Goal: Task Accomplishment & Management: Complete application form

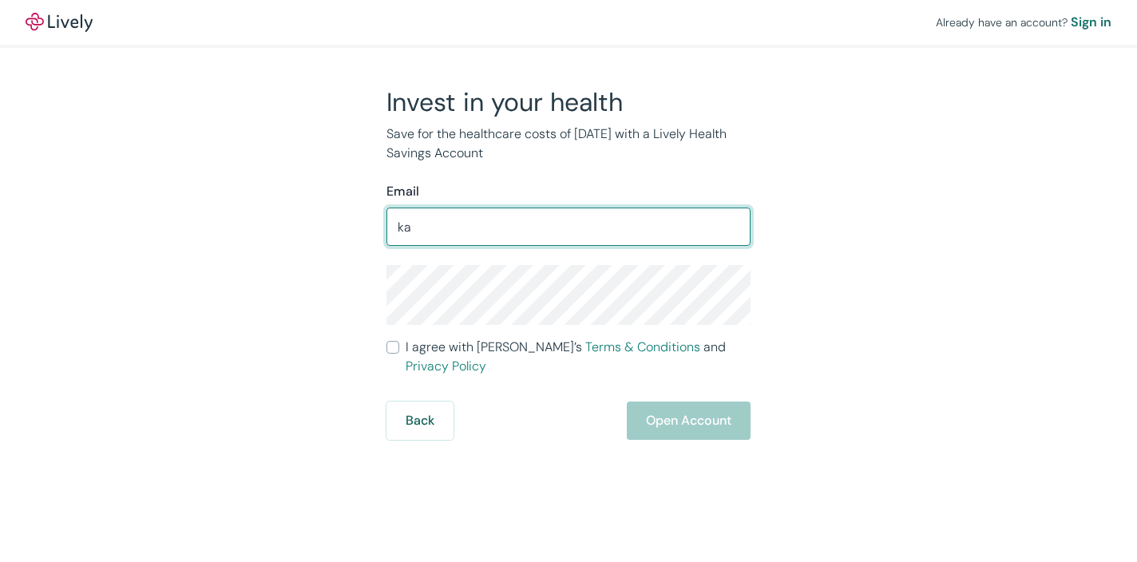
type input "k"
type input "[EMAIL_ADDRESS][DOMAIN_NAME]"
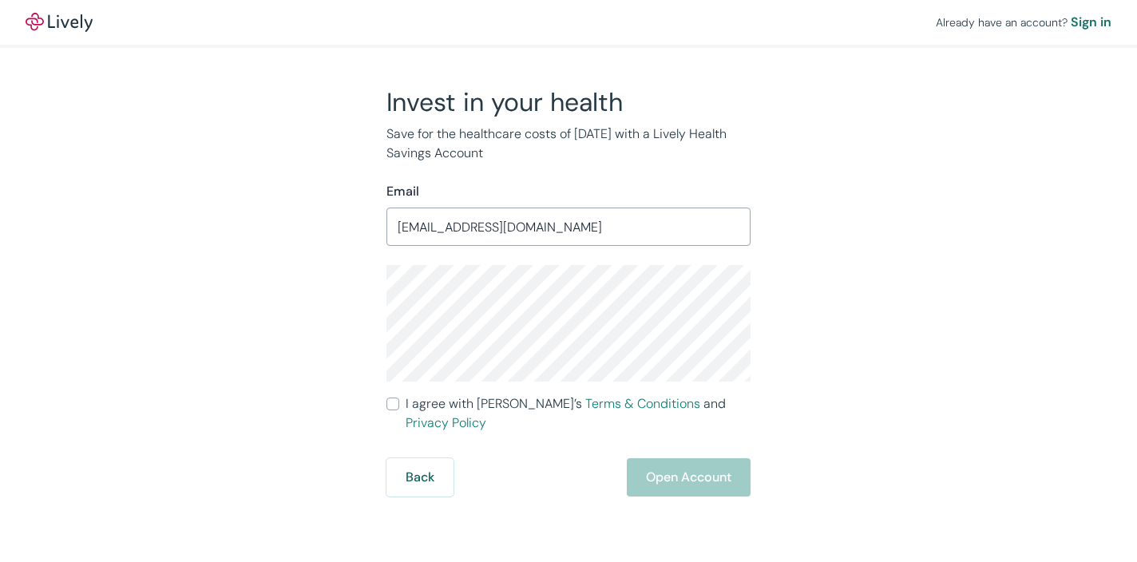
click at [350, 312] on div "Invest in your health Save for the healthcare costs of tomorrow with a Lively H…" at bounding box center [559, 291] width 766 height 410
click at [398, 407] on input "I agree with Lively’s Terms & Conditions and Privacy Policy" at bounding box center [392, 404] width 13 height 13
checkbox input "true"
click at [680, 473] on button "Open Account" at bounding box center [689, 477] width 124 height 38
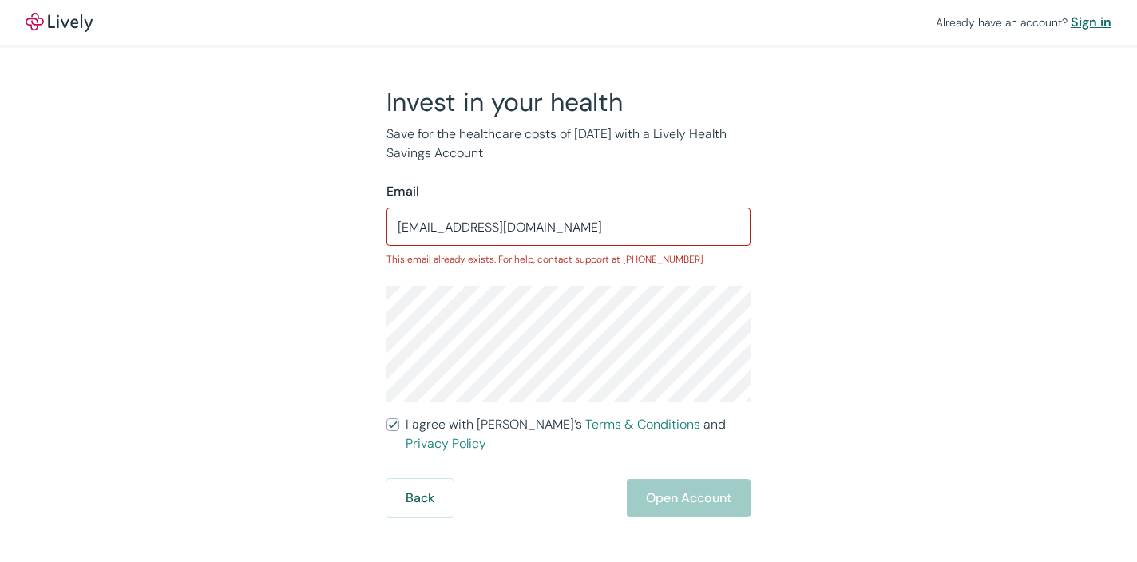
click at [1090, 21] on div "Sign in" at bounding box center [1091, 22] width 41 height 19
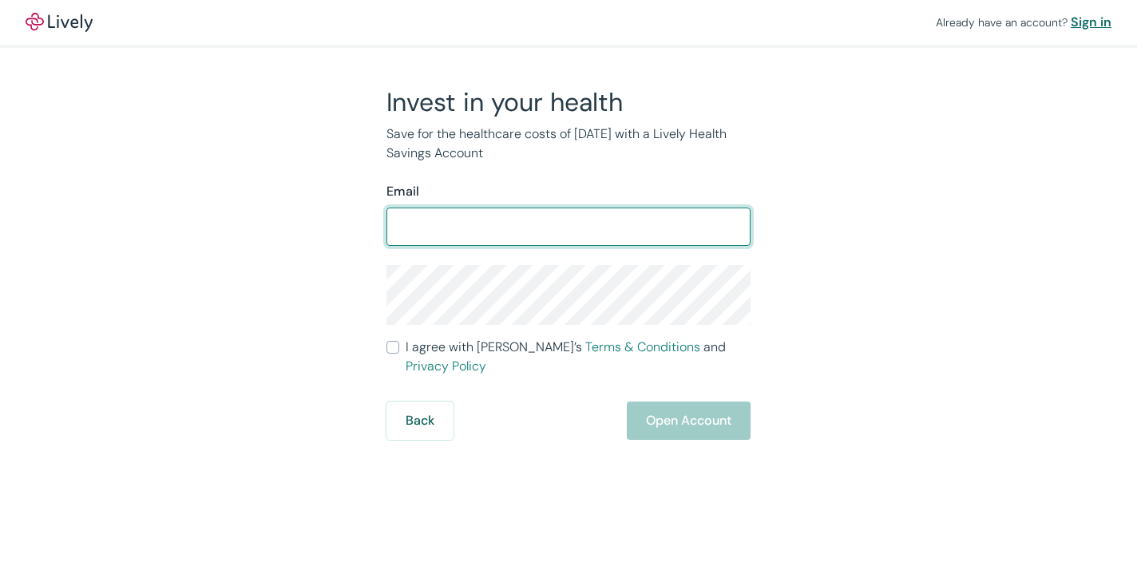
click at [1089, 20] on div "Sign in" at bounding box center [1091, 22] width 41 height 19
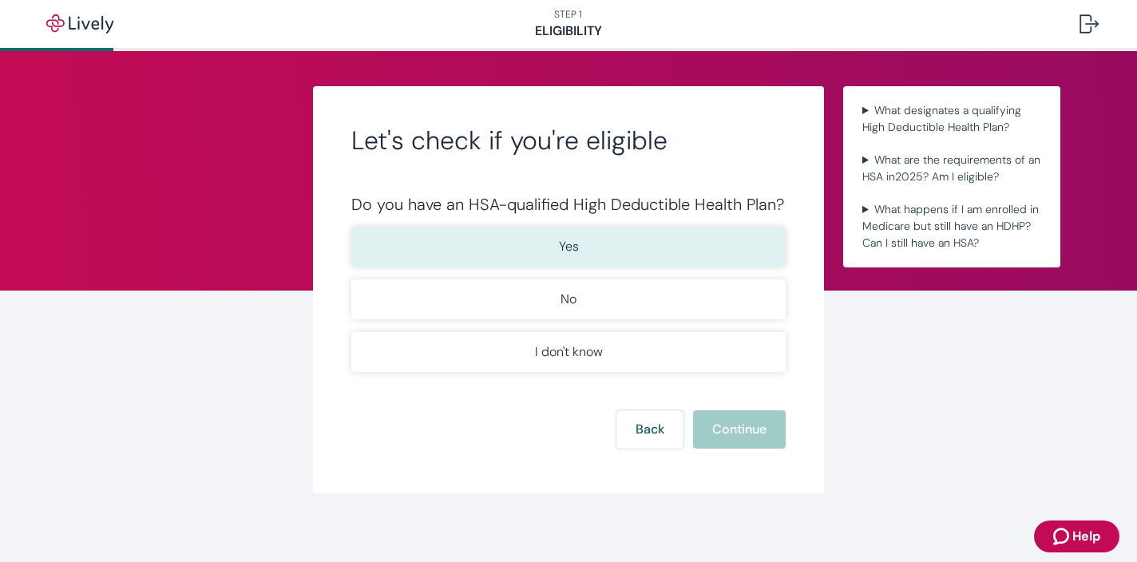
click at [625, 240] on button "Yes" at bounding box center [568, 247] width 434 height 40
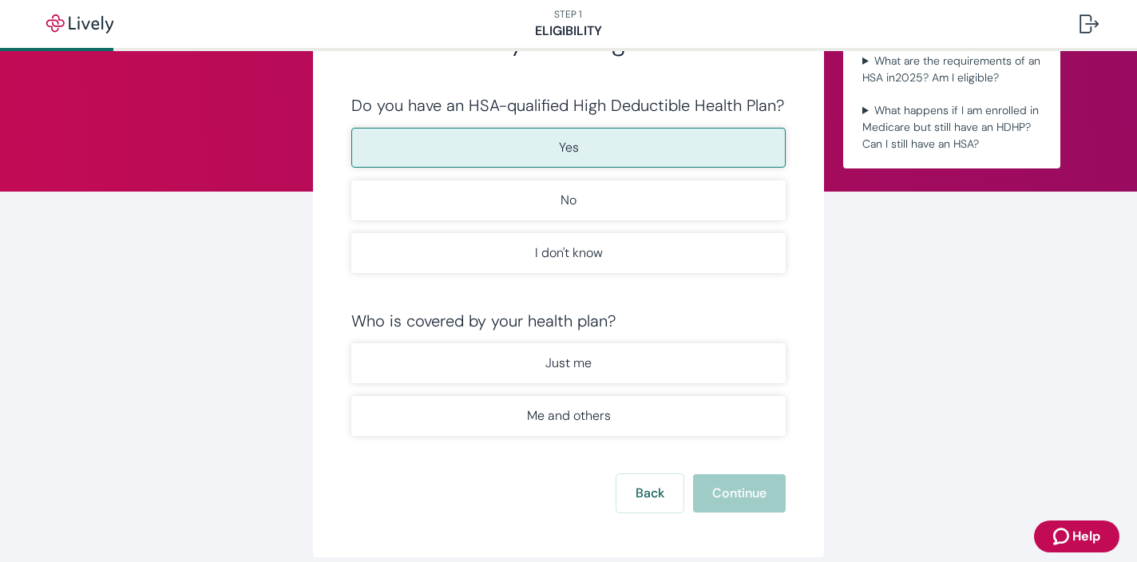
scroll to position [122, 0]
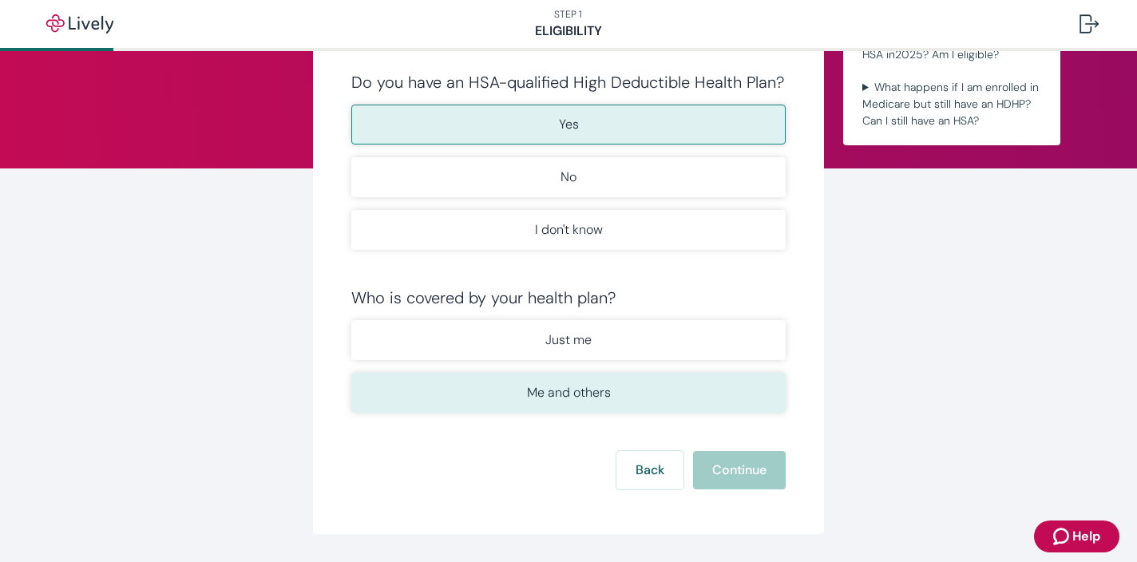
click at [563, 386] on p "Me and others" at bounding box center [569, 392] width 84 height 19
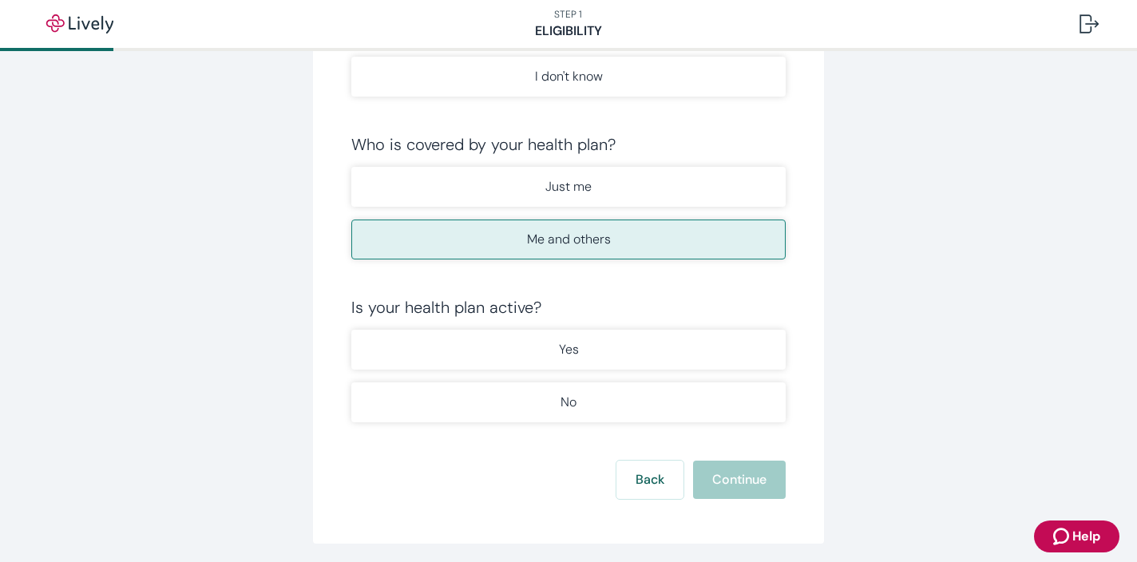
scroll to position [283, 0]
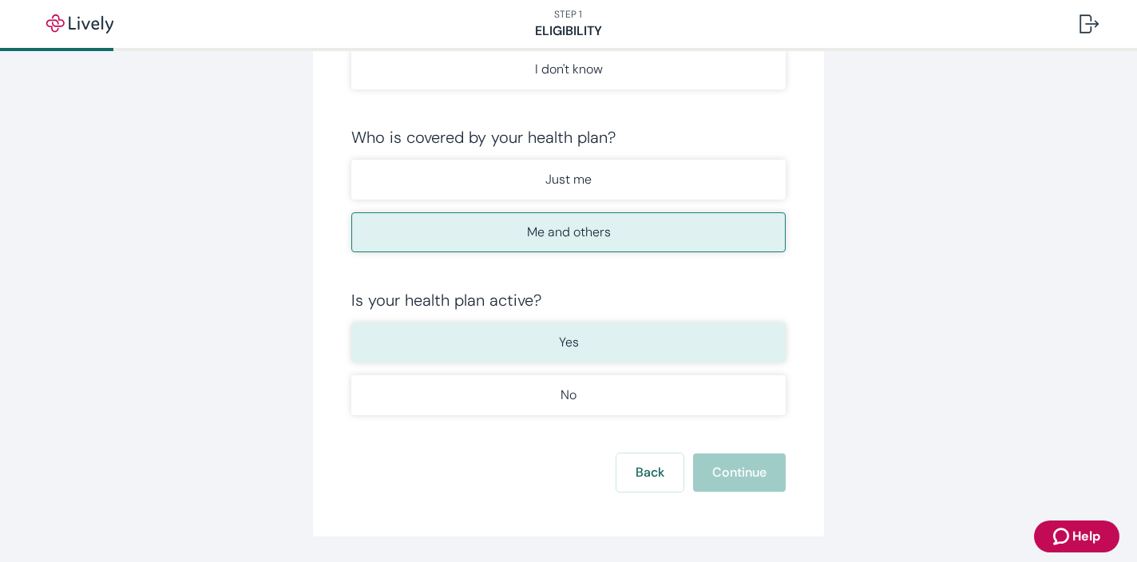
click at [563, 344] on p "Yes" at bounding box center [569, 342] width 20 height 19
click at [731, 469] on button "Continue" at bounding box center [739, 472] width 93 height 38
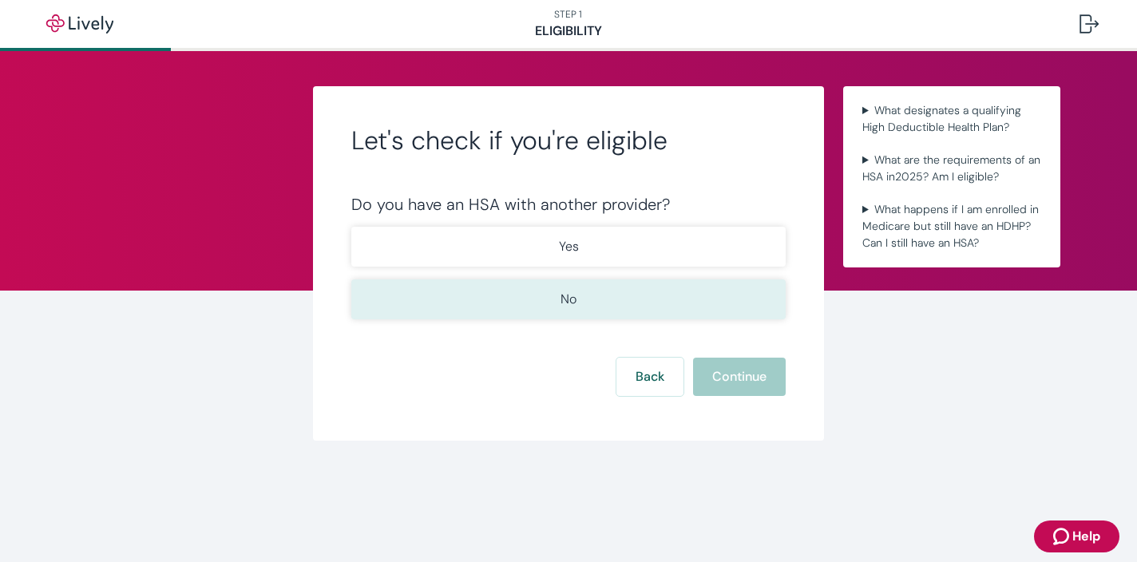
click at [655, 299] on button "No" at bounding box center [568, 299] width 434 height 40
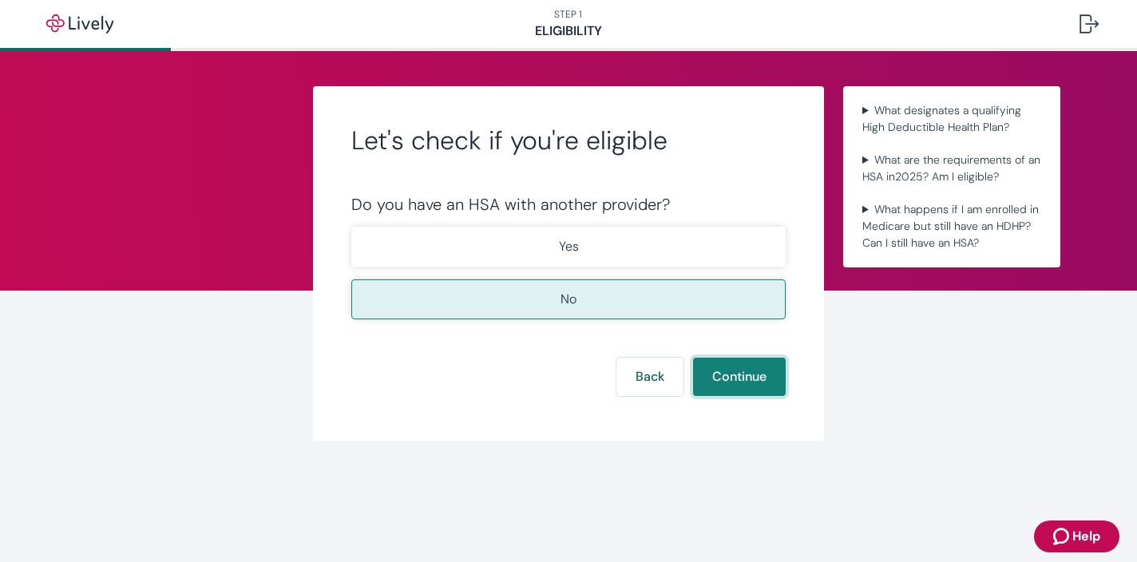
click at [754, 390] on button "Continue" at bounding box center [739, 377] width 93 height 38
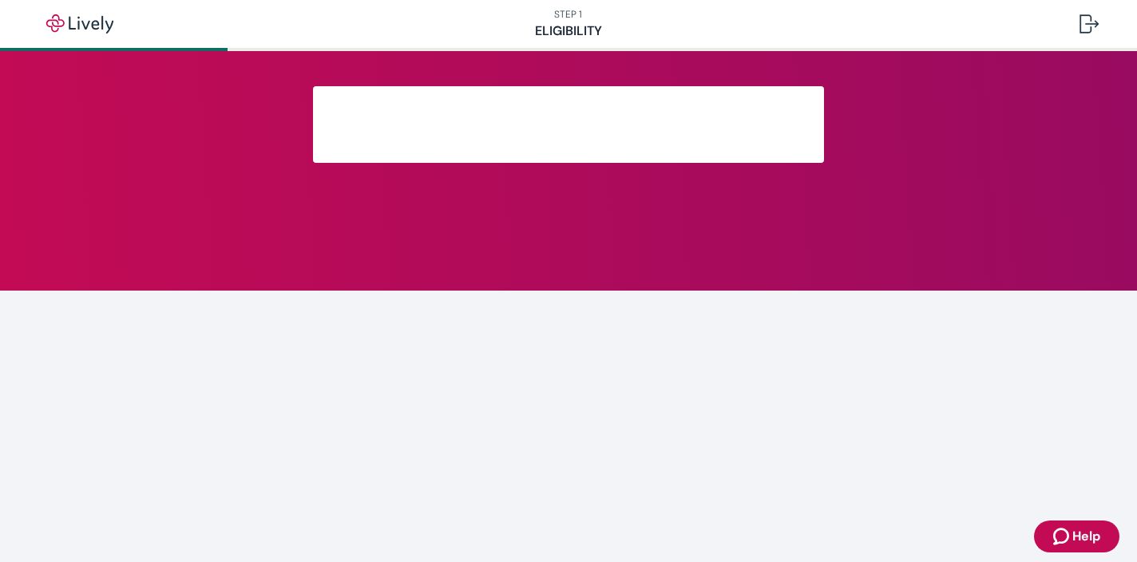
scroll to position [291, 0]
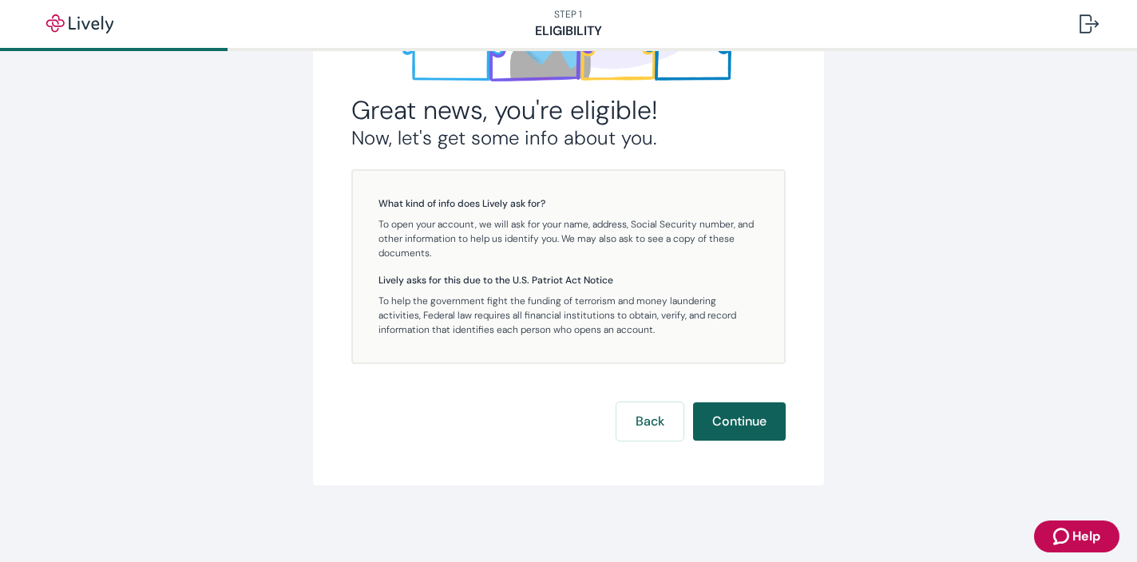
click at [756, 422] on button "Continue" at bounding box center [739, 421] width 93 height 38
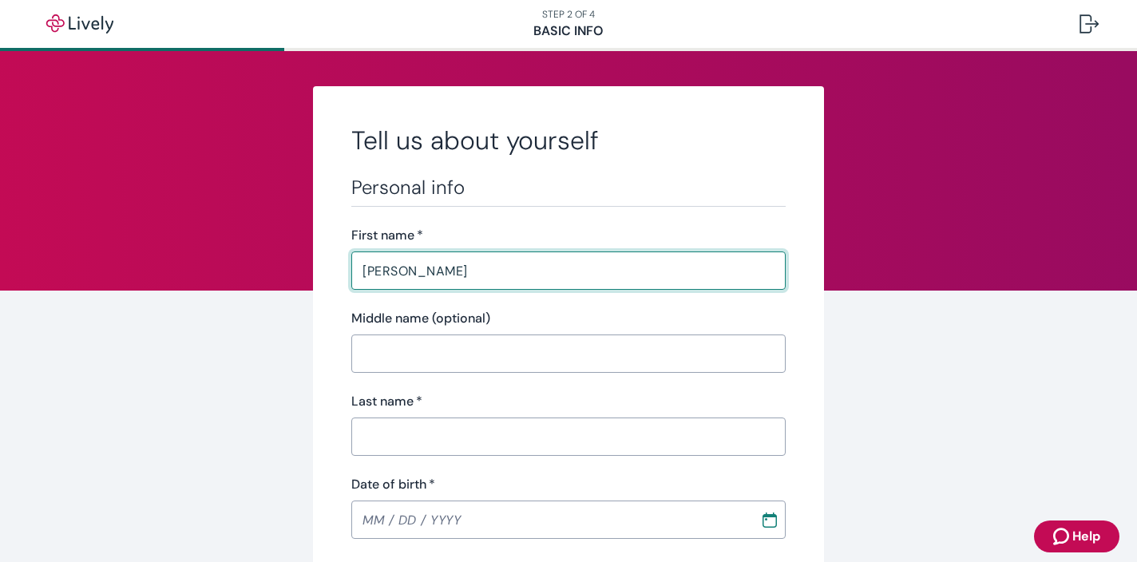
type input "Kathryn"
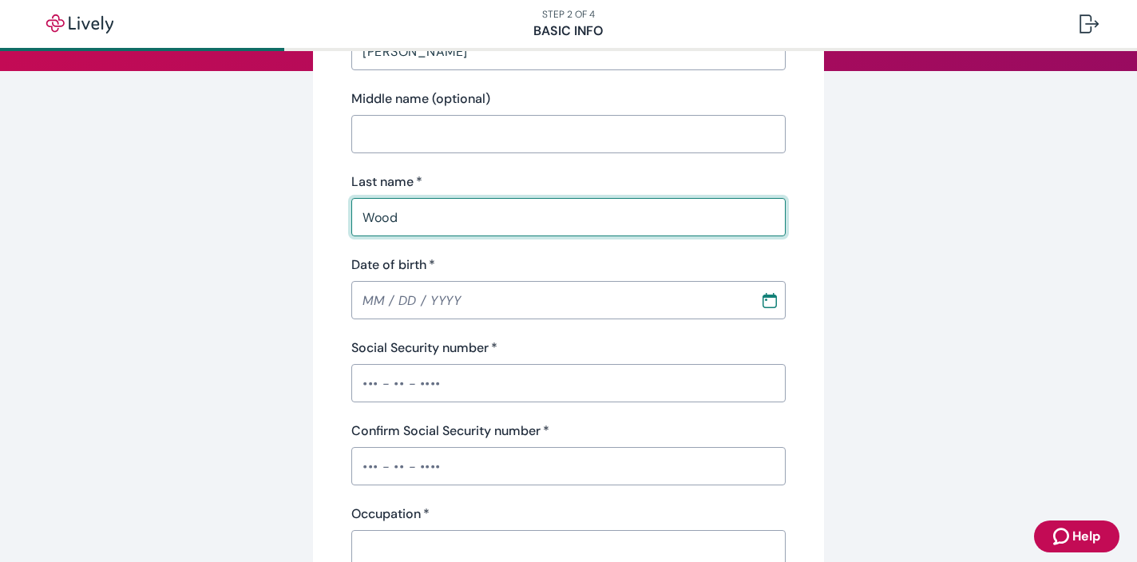
scroll to position [236, 0]
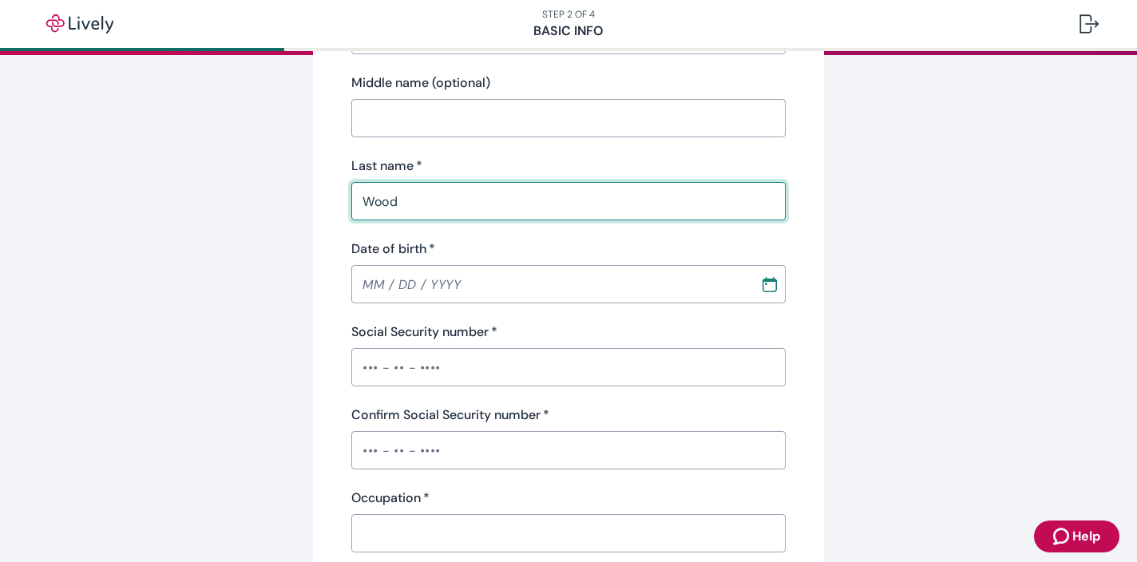
type input "Wood"
click at [381, 291] on input "MM / DD / YYYY" at bounding box center [550, 284] width 398 height 32
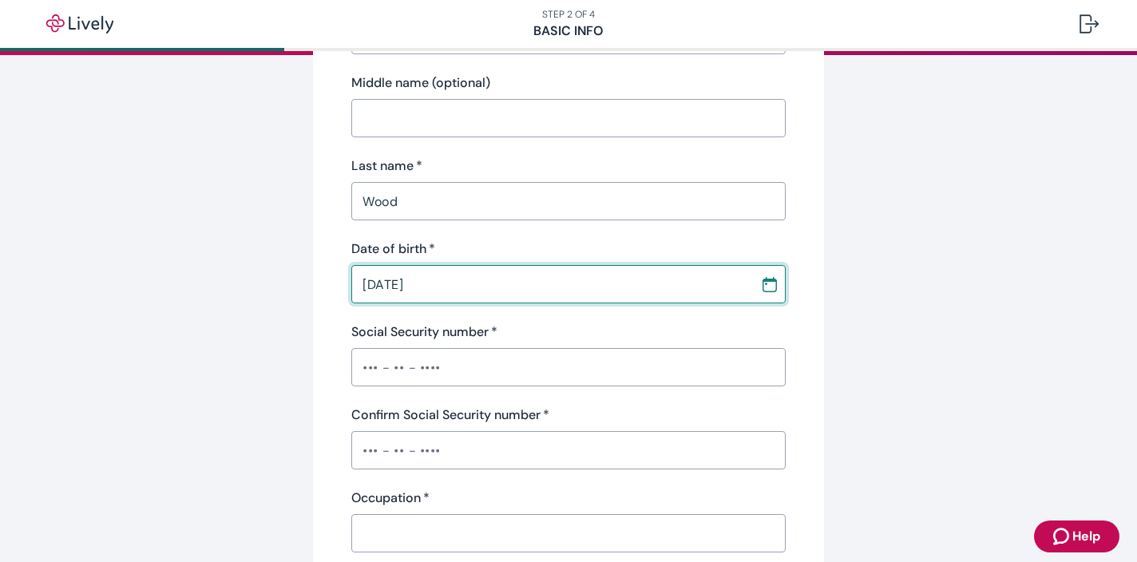
type input "12 / 10 / 1982"
click at [391, 374] on input "Social Security number   *" at bounding box center [568, 367] width 434 height 32
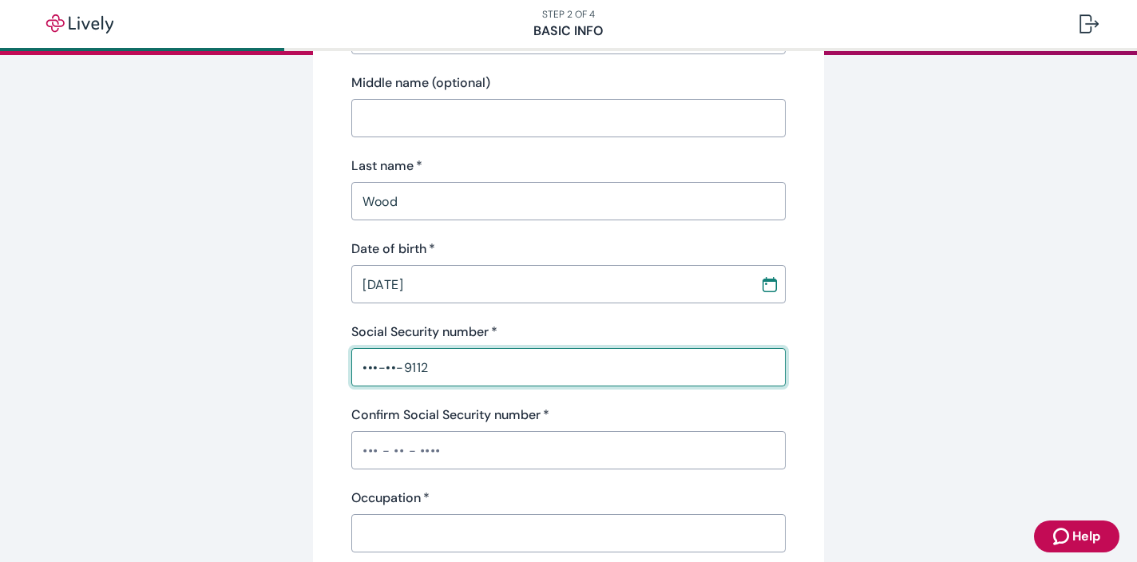
type input "•••-••-9112"
click at [389, 444] on input "Confirm Social Security number   *" at bounding box center [568, 450] width 434 height 32
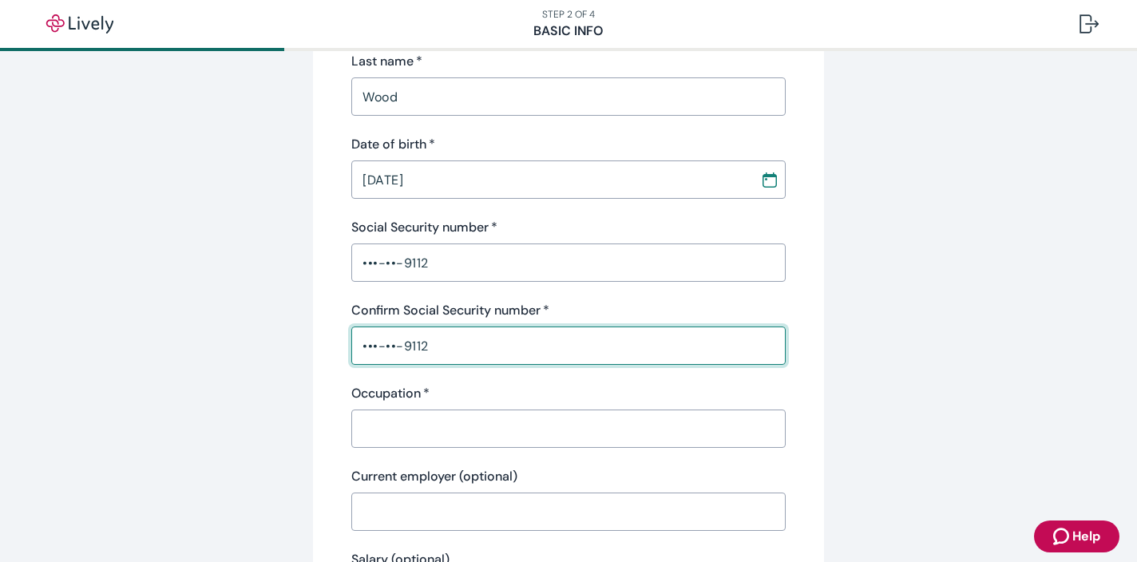
scroll to position [346, 0]
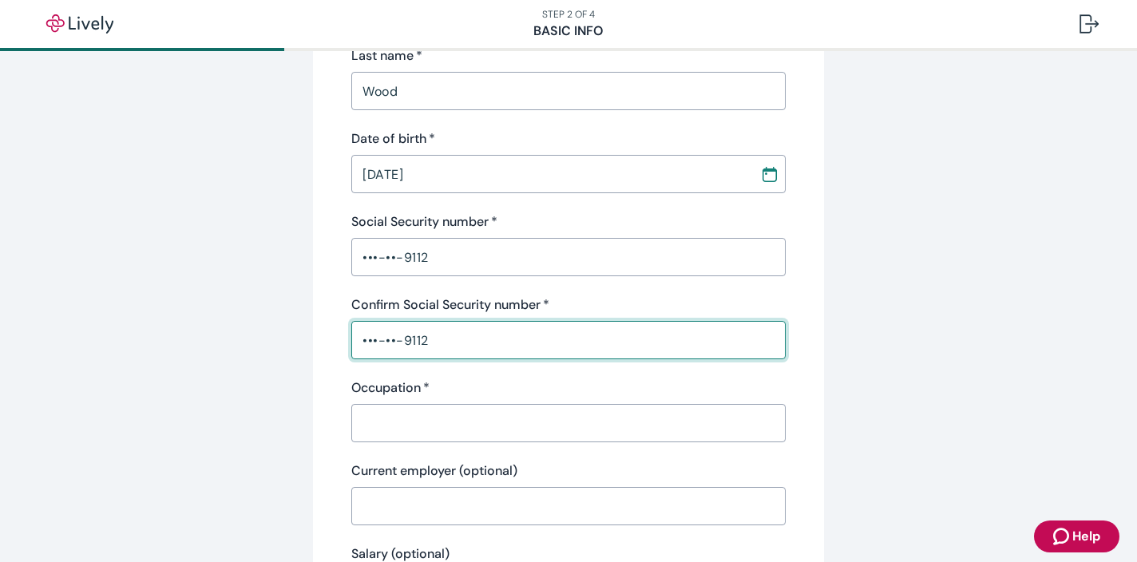
type input "•••-••-9112"
click at [410, 418] on input "Occupation   *" at bounding box center [568, 423] width 434 height 32
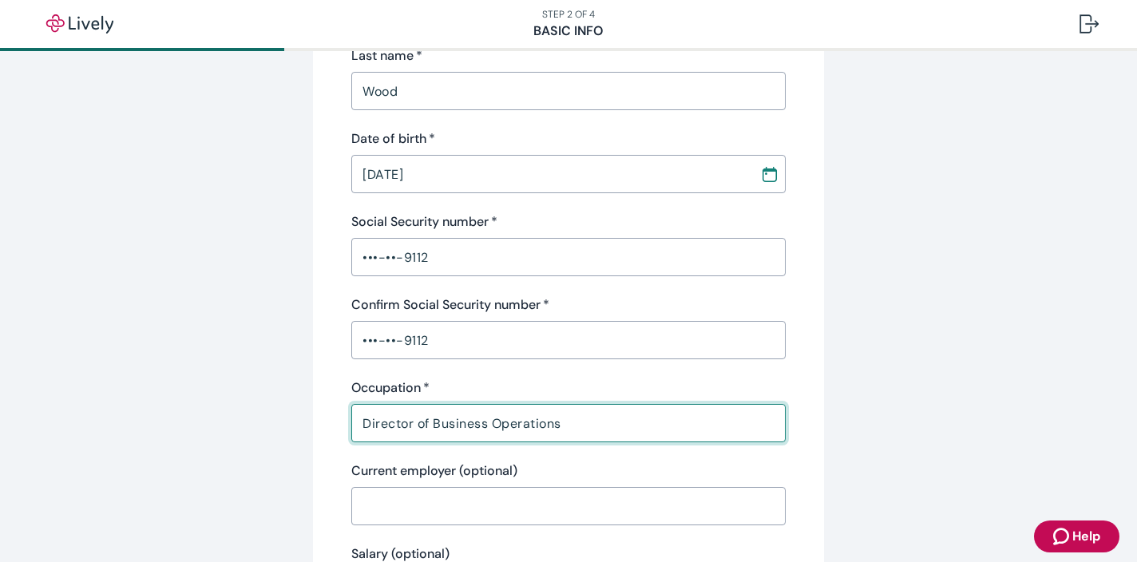
type input "Director of Business Operations"
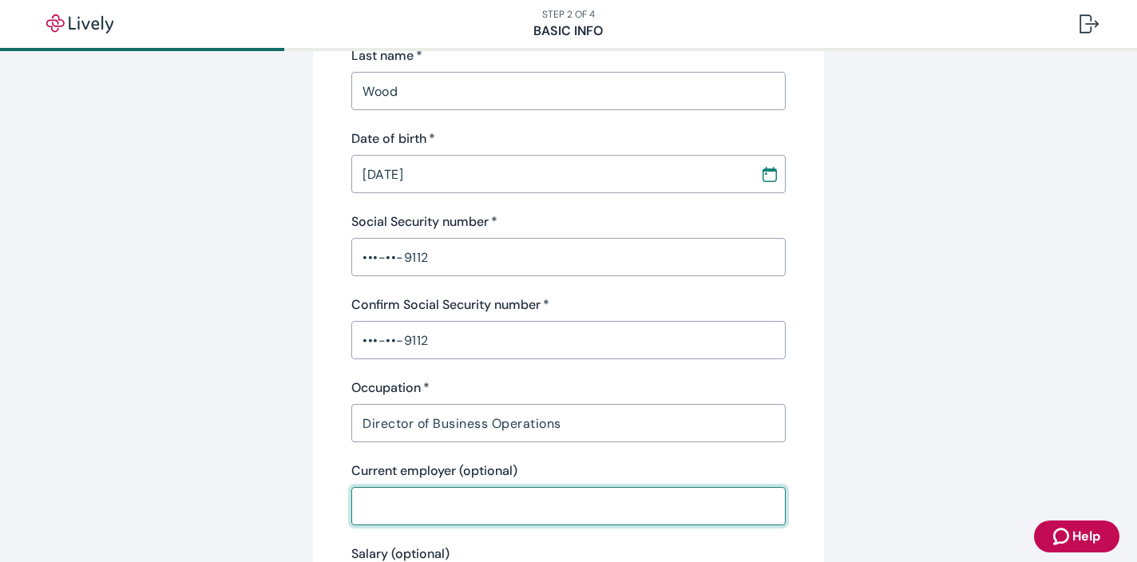
click at [415, 509] on input "Current employer (optional)" at bounding box center [568, 506] width 434 height 32
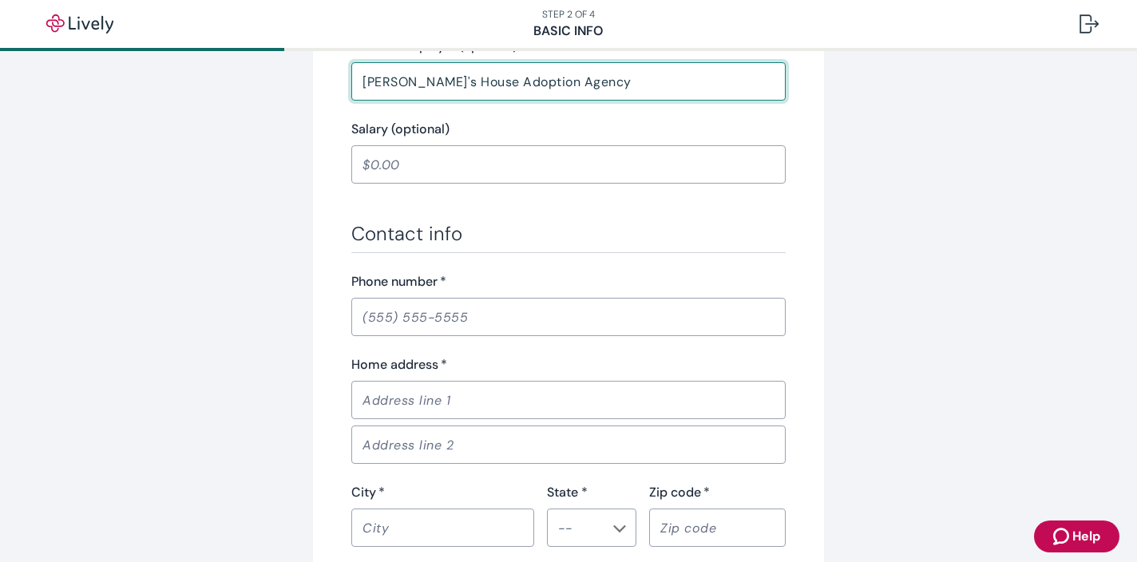
scroll to position [774, 0]
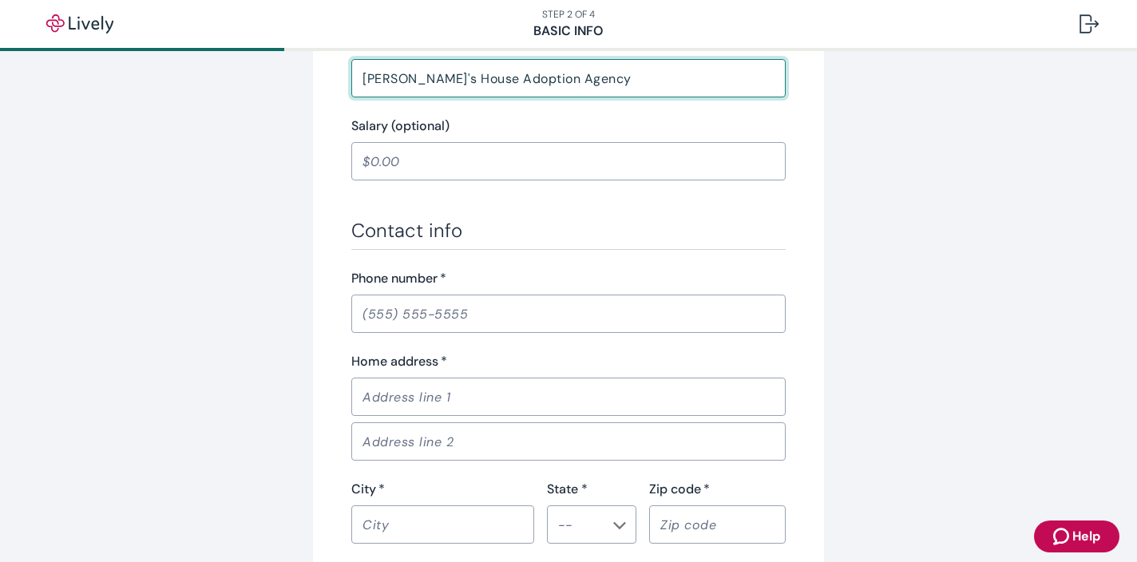
type input "Zoe's House Adoption Agency"
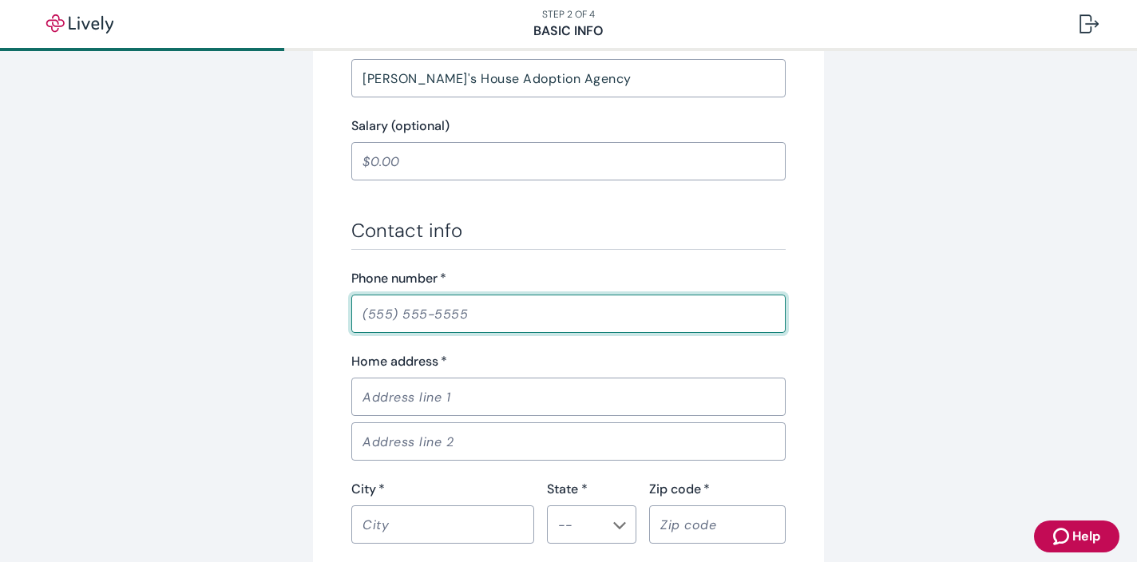
click at [427, 325] on input "Phone number   *" at bounding box center [568, 314] width 434 height 32
type input "(816) 507-5424"
click at [444, 391] on input "Home address   *" at bounding box center [568, 397] width 434 height 32
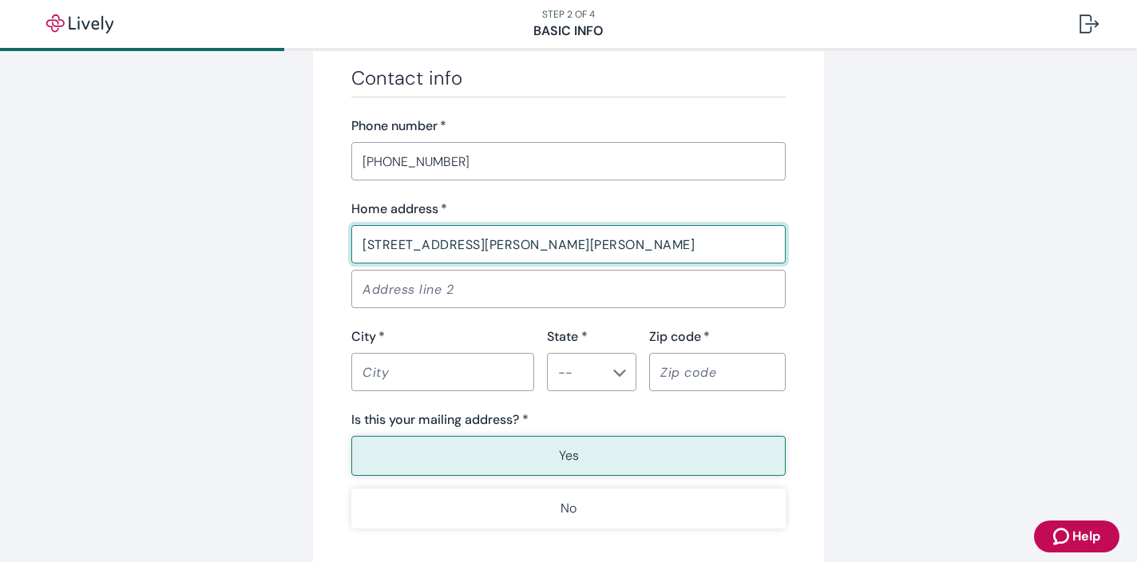
scroll to position [931, 0]
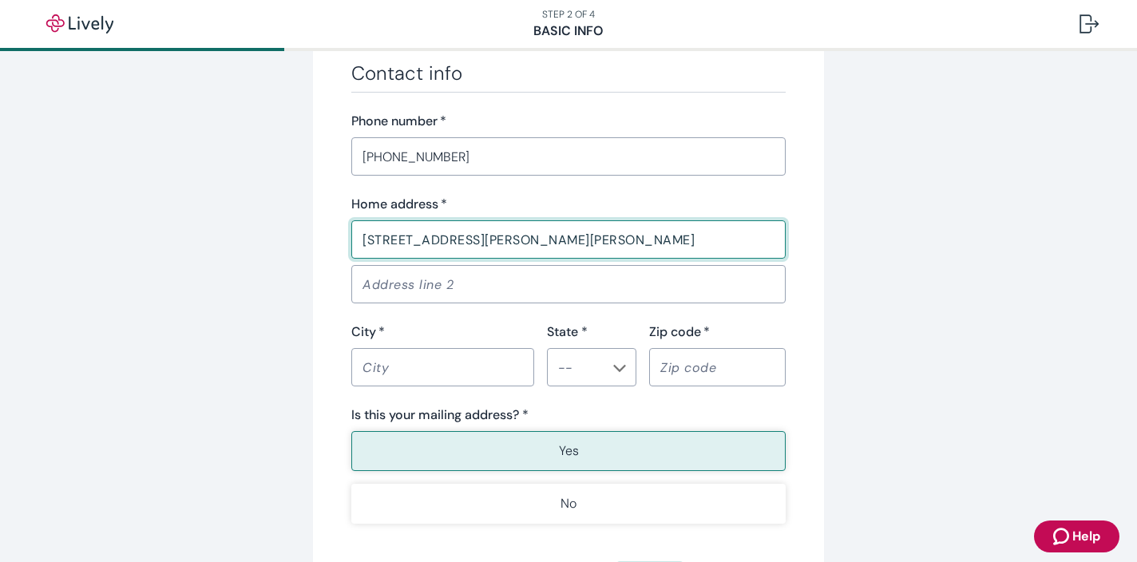
type input "510 W. Hubach Hill Rd."
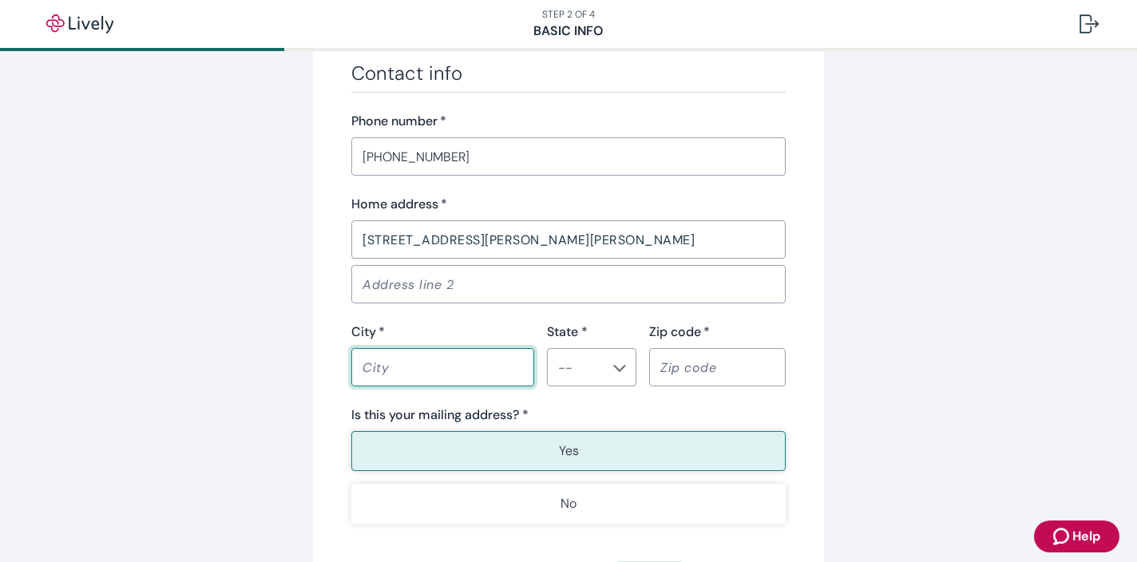
click at [396, 366] on input "City   *" at bounding box center [442, 367] width 183 height 32
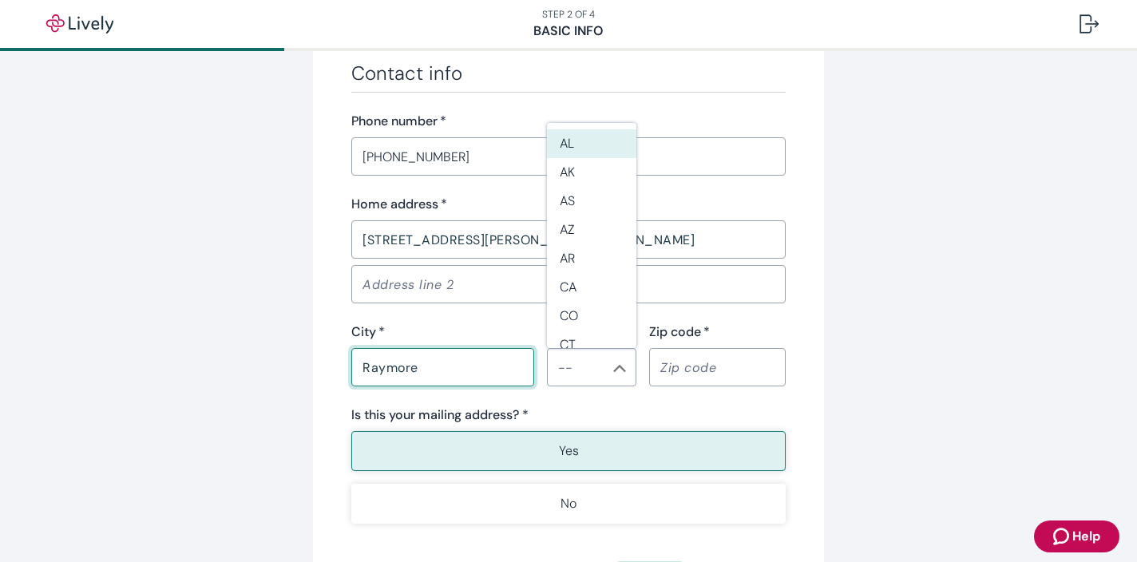
click at [607, 368] on div "​" at bounding box center [591, 367] width 89 height 38
type input "Raymore"
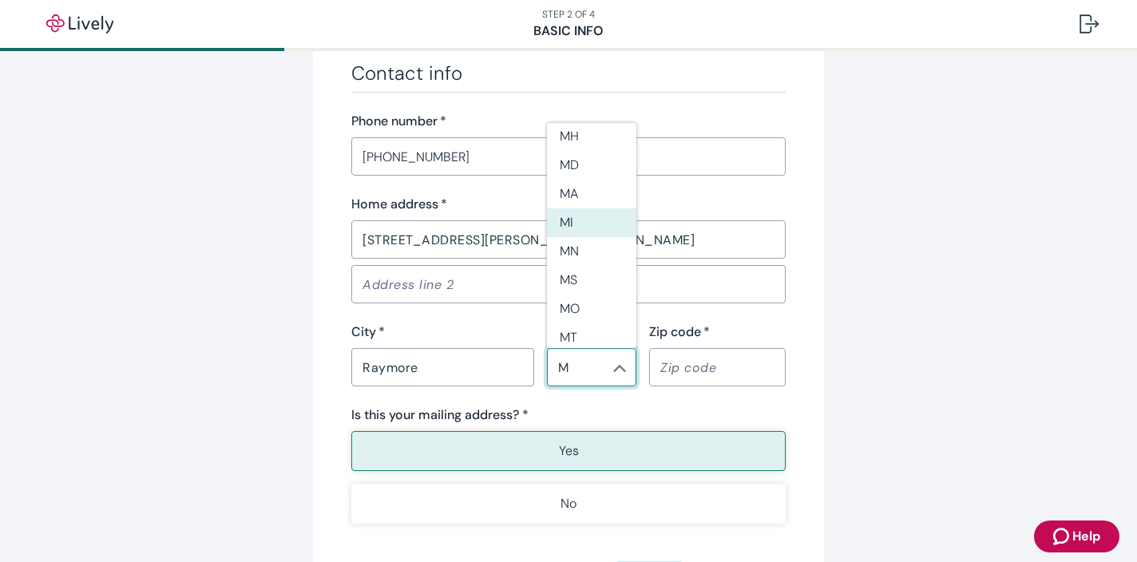
scroll to position [69, 0]
click at [582, 300] on li "MO" at bounding box center [591, 305] width 89 height 29
type input "MO"
click at [691, 378] on input "Zip code   *" at bounding box center [717, 367] width 137 height 32
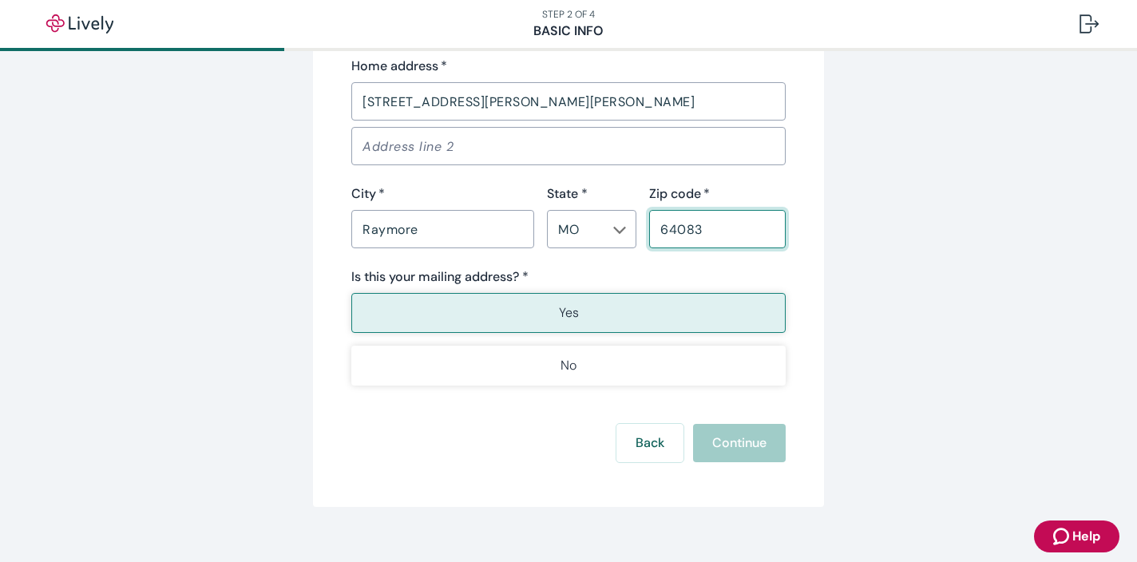
scroll to position [1071, 0]
type input "64083"
click at [604, 307] on button "Yes" at bounding box center [568, 311] width 434 height 40
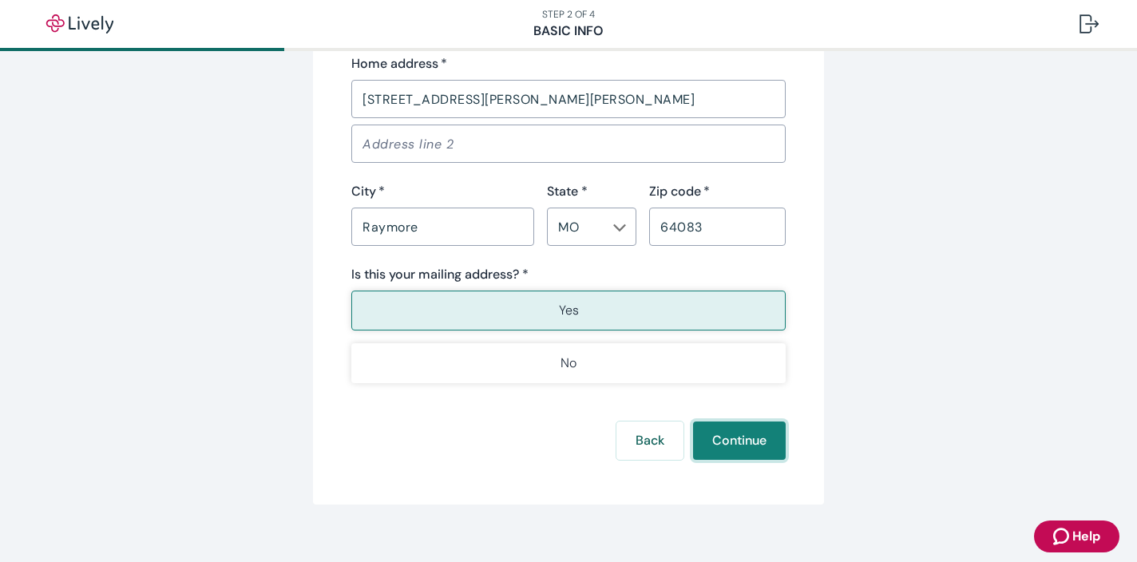
click at [741, 433] on button "Continue" at bounding box center [739, 441] width 93 height 38
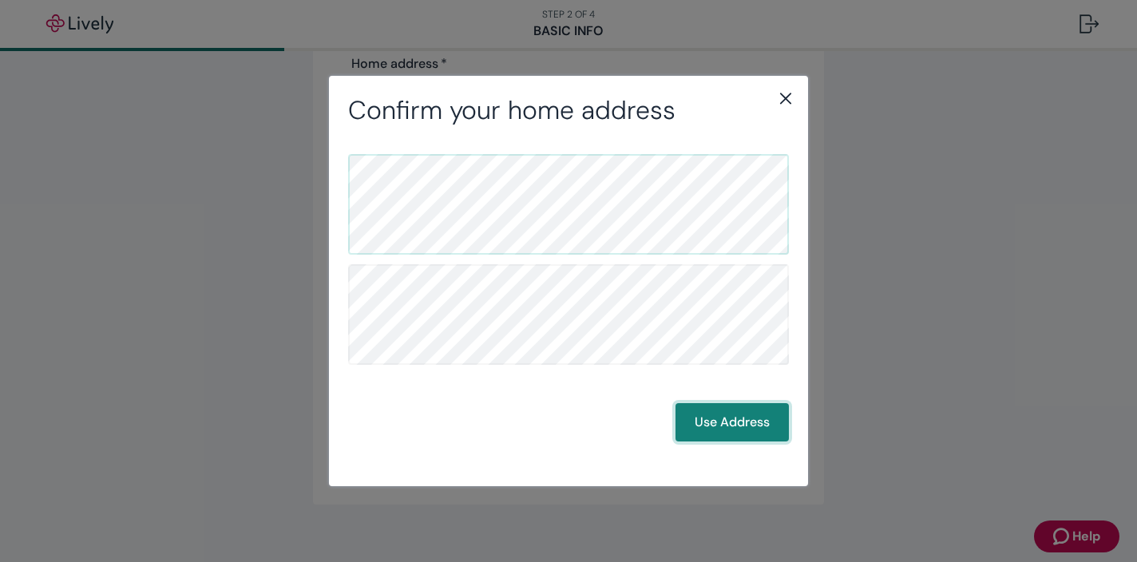
click at [723, 423] on button "Use Address" at bounding box center [731, 422] width 113 height 38
click at [746, 422] on button "Use Address" at bounding box center [731, 422] width 113 height 38
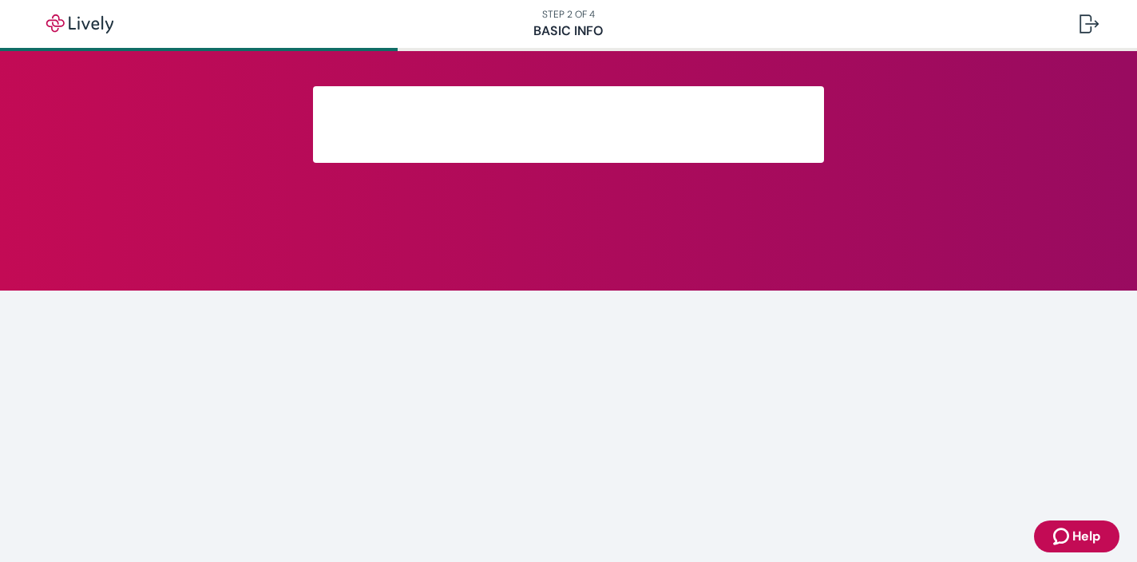
scroll to position [343, 0]
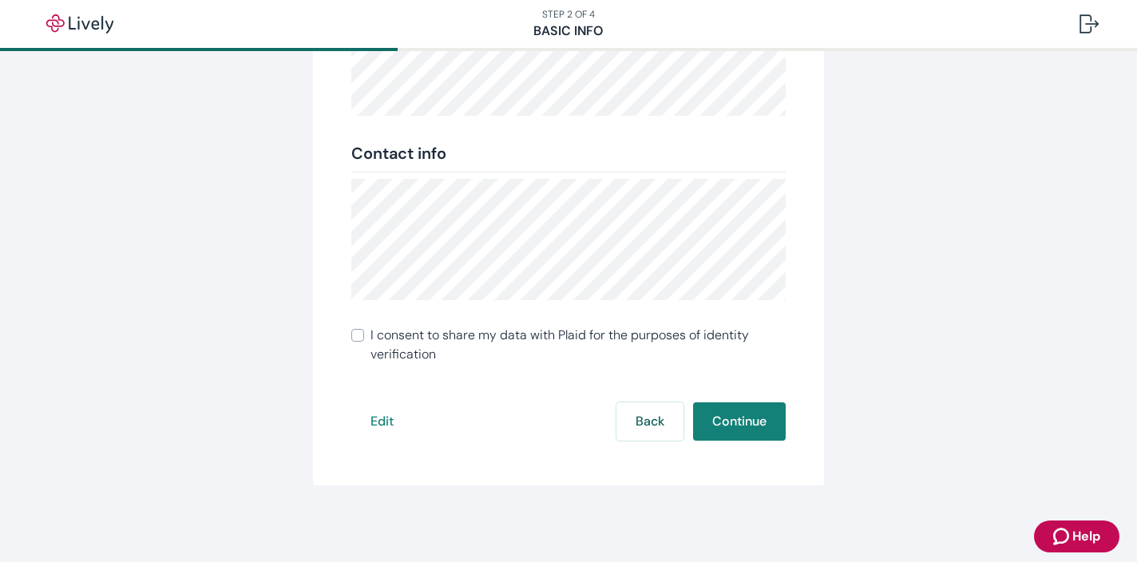
click at [868, 249] on div "Review your info Double-check to make sure everything is correct. We’ll use thi…" at bounding box center [568, 114] width 766 height 743
click at [360, 336] on input "I consent to share my data with Plaid for the purposes of identity verification" at bounding box center [357, 335] width 13 height 13
checkbox input "true"
click at [756, 409] on button "Continue" at bounding box center [739, 421] width 93 height 38
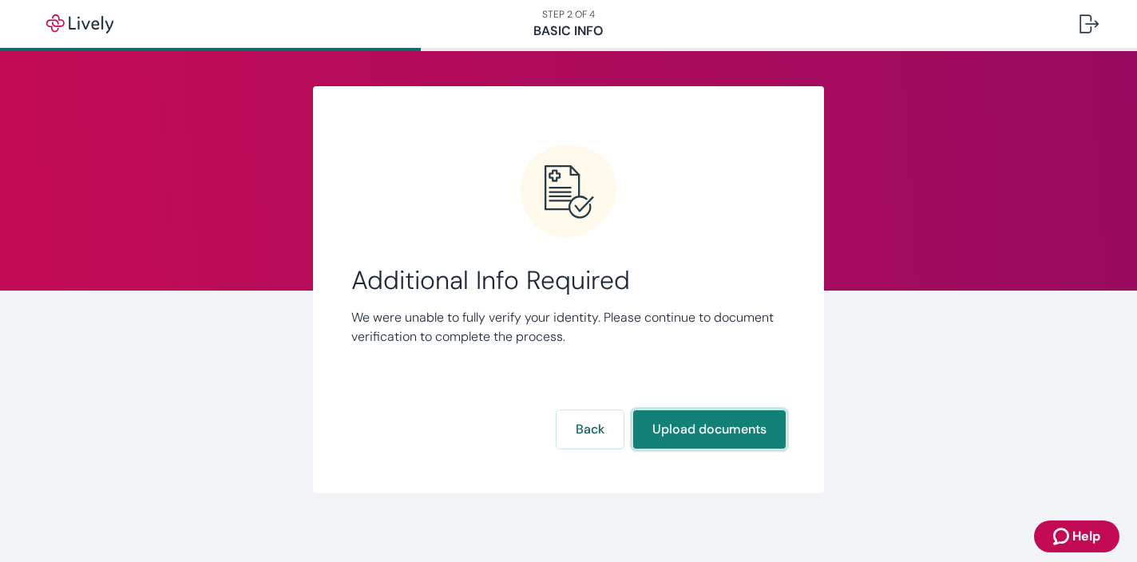
click at [754, 424] on button "Upload documents" at bounding box center [709, 429] width 152 height 38
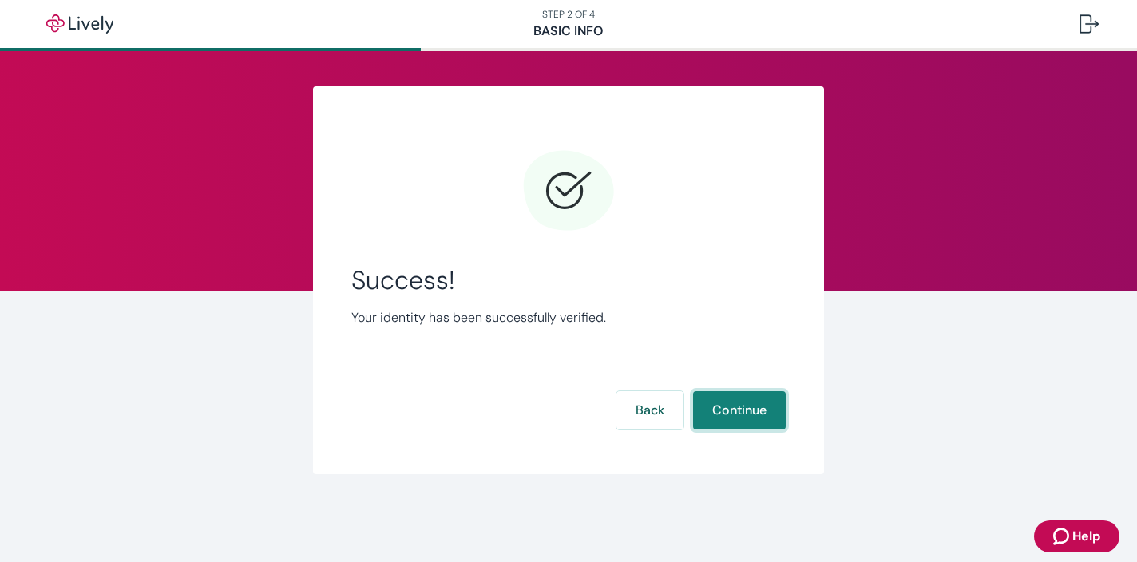
click at [758, 401] on button "Continue" at bounding box center [739, 410] width 93 height 38
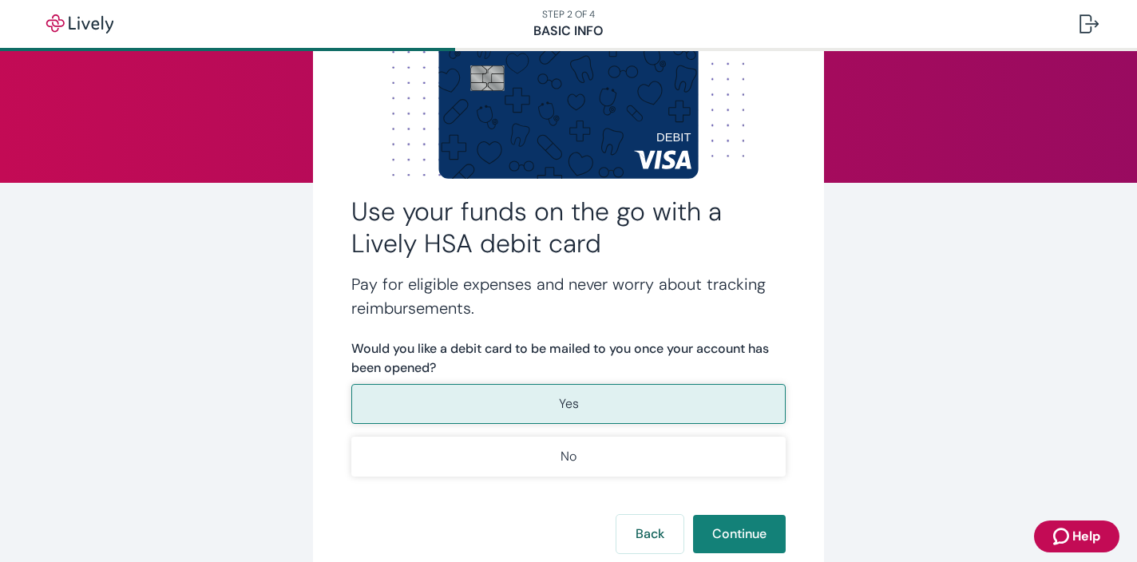
scroll to position [110, 0]
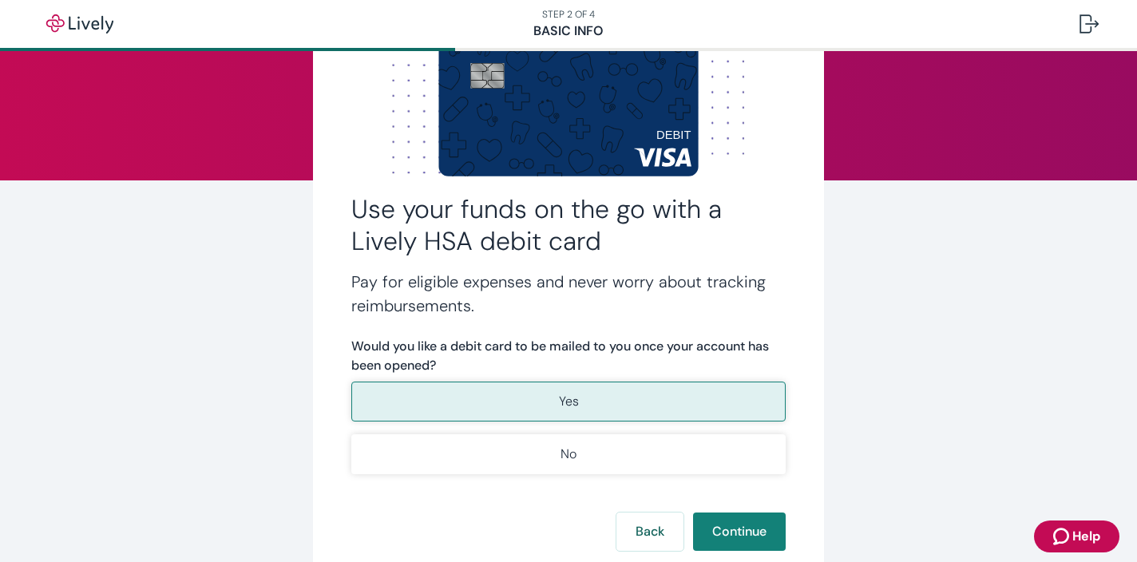
click at [583, 403] on button "Yes" at bounding box center [568, 402] width 434 height 40
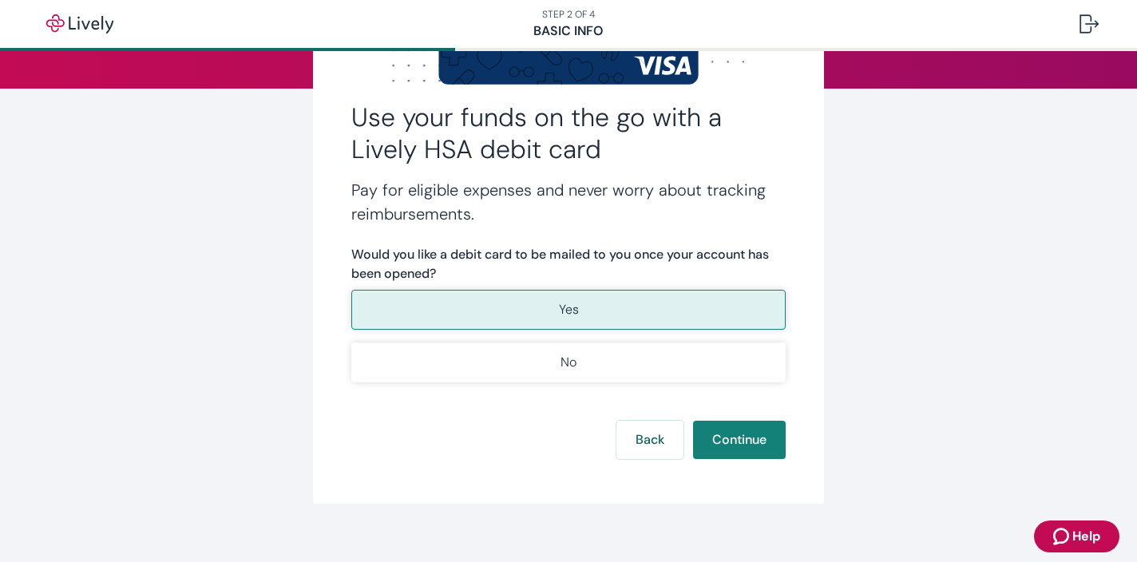
scroll to position [220, 0]
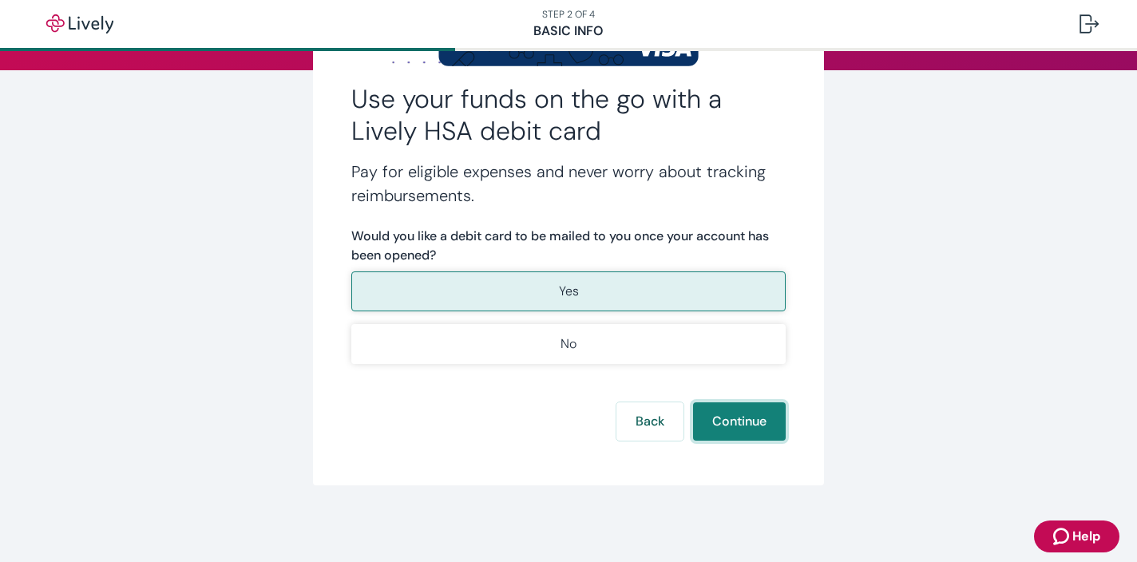
click at [758, 418] on button "Continue" at bounding box center [739, 421] width 93 height 38
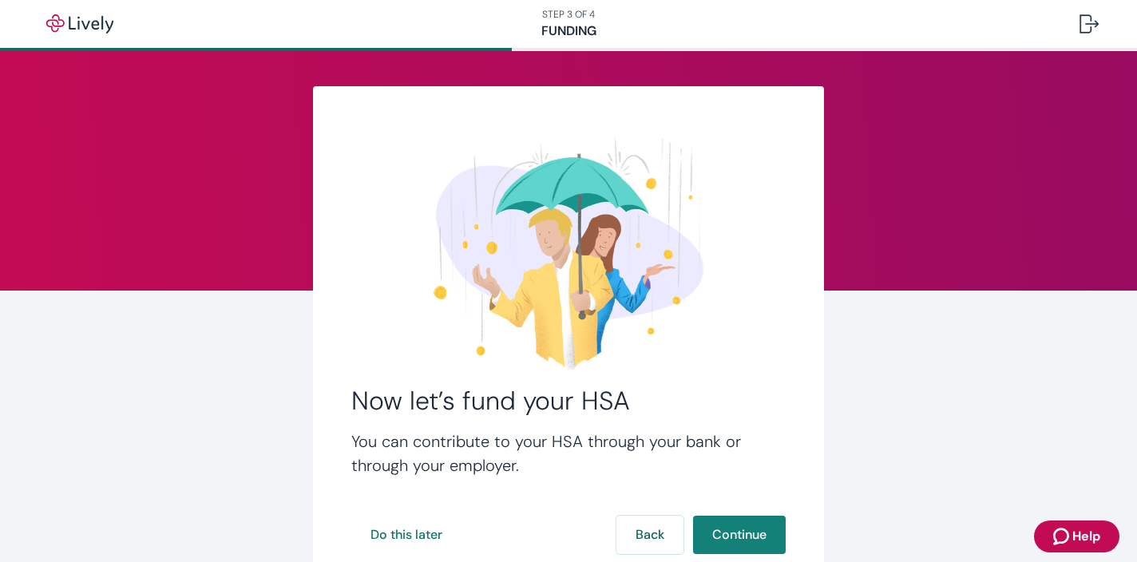
scroll to position [113, 0]
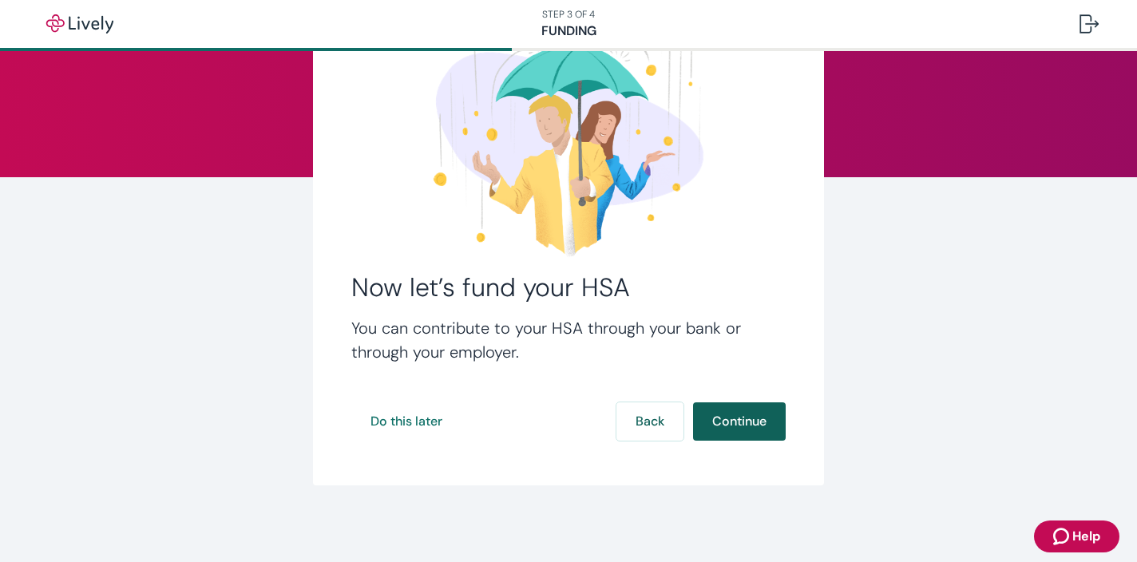
click at [735, 416] on button "Continue" at bounding box center [739, 421] width 93 height 38
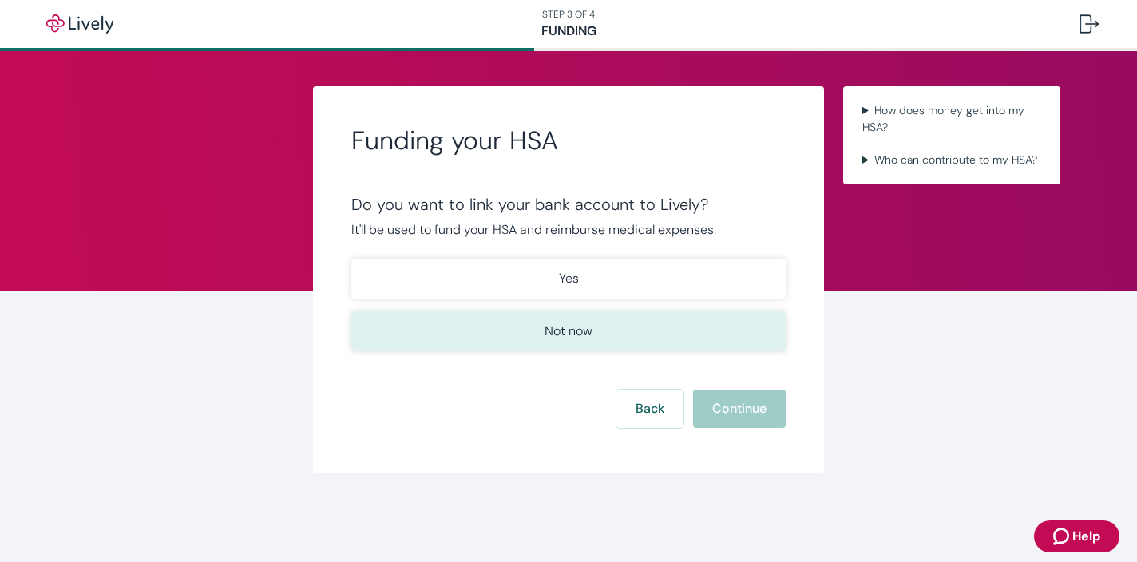
click at [632, 349] on button "Not now" at bounding box center [568, 331] width 434 height 40
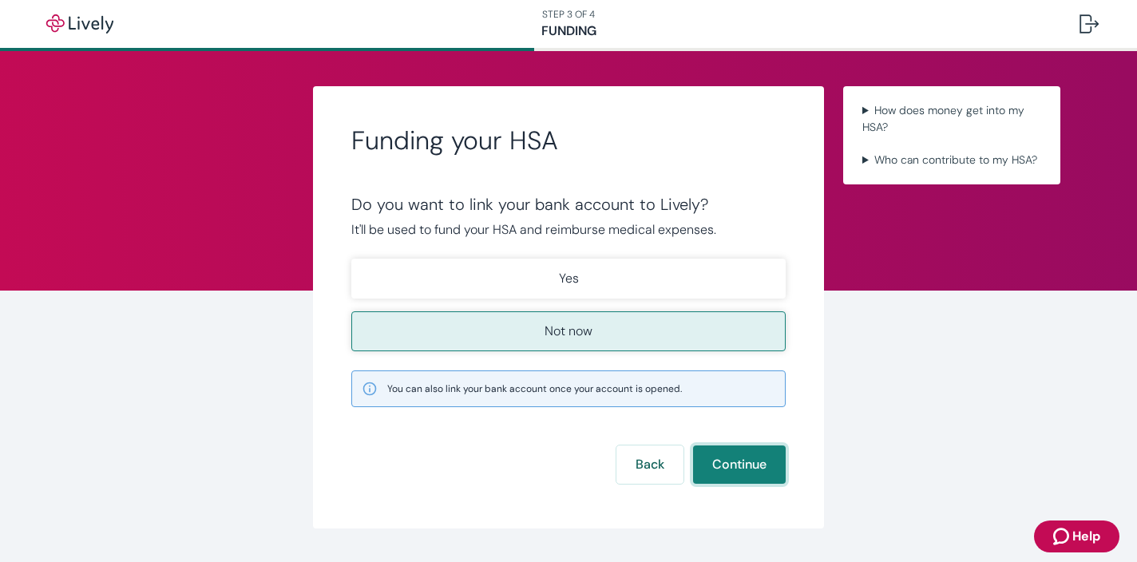
click at [750, 470] on button "Continue" at bounding box center [739, 465] width 93 height 38
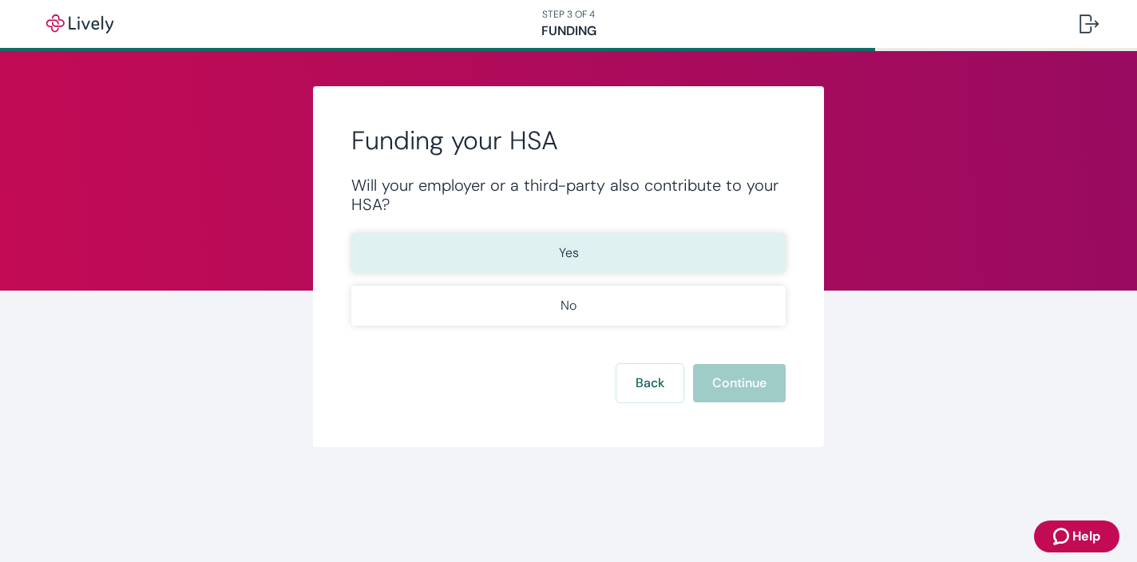
click at [655, 259] on button "Yes" at bounding box center [568, 253] width 434 height 40
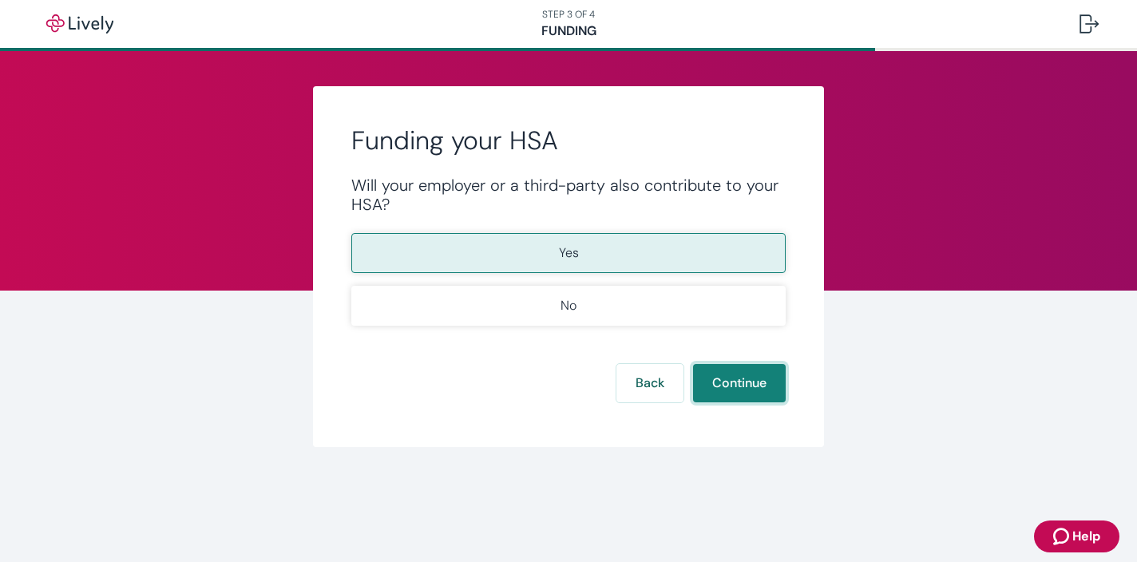
click at [744, 381] on button "Continue" at bounding box center [739, 383] width 93 height 38
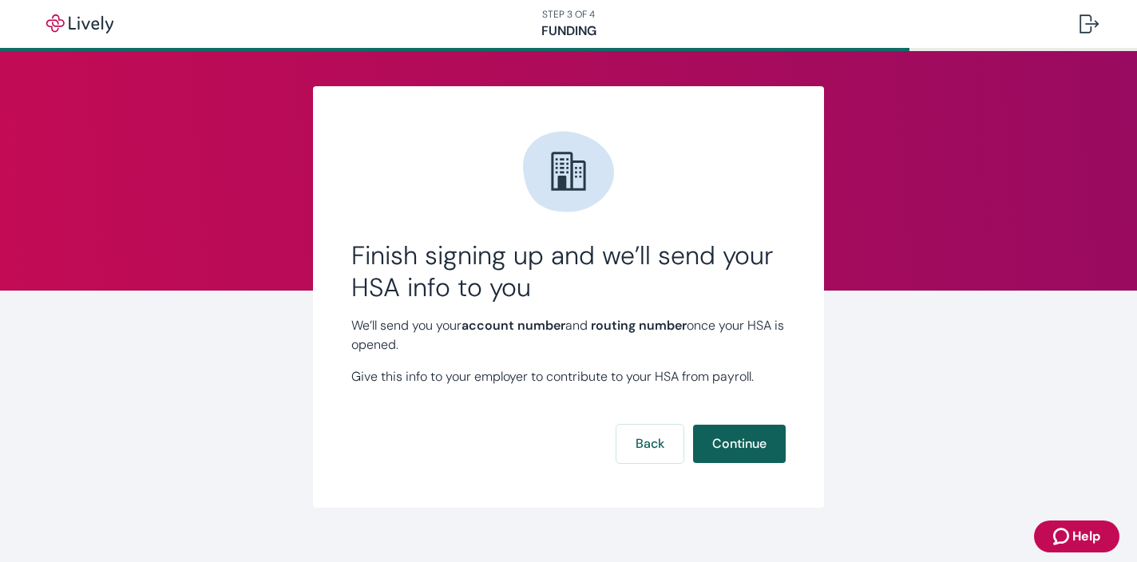
click at [762, 428] on button "Continue" at bounding box center [739, 444] width 93 height 38
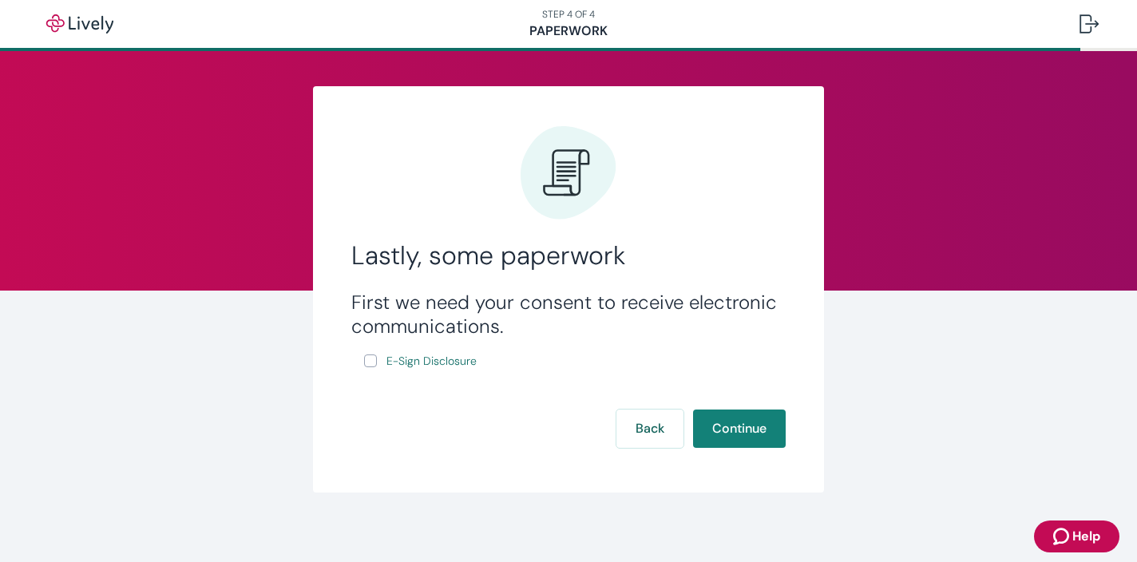
click at [380, 355] on label "E-Sign Disclosure" at bounding box center [422, 361] width 116 height 20
click at [377, 355] on input "E-Sign Disclosure" at bounding box center [370, 360] width 13 height 13
checkbox input "true"
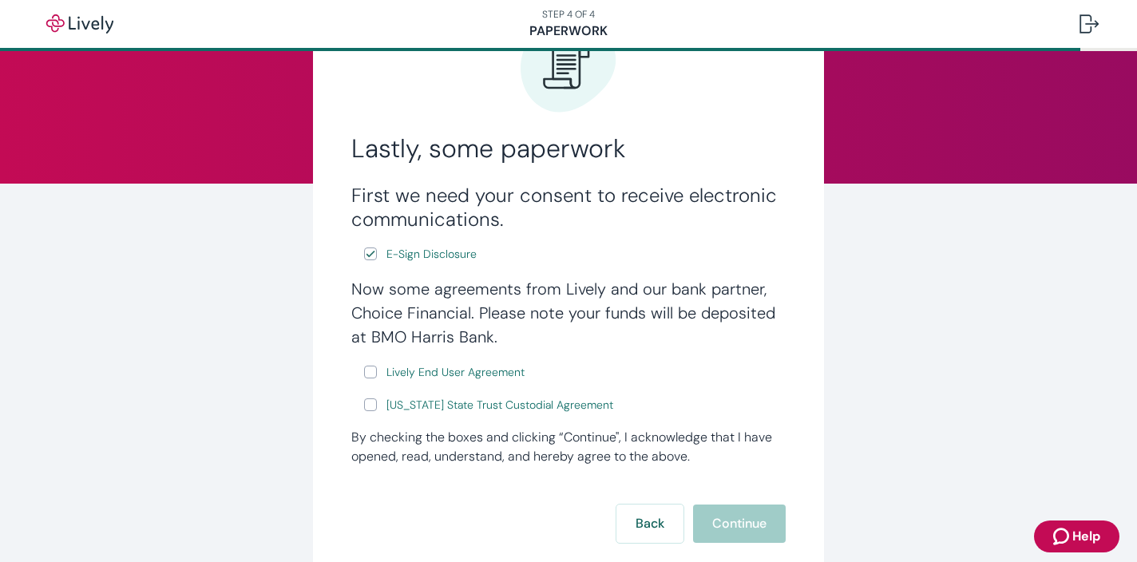
scroll to position [106, 0]
click at [600, 271] on div "First we need your consent to receive electronic communications. E-Sign Disclos…" at bounding box center [568, 300] width 434 height 232
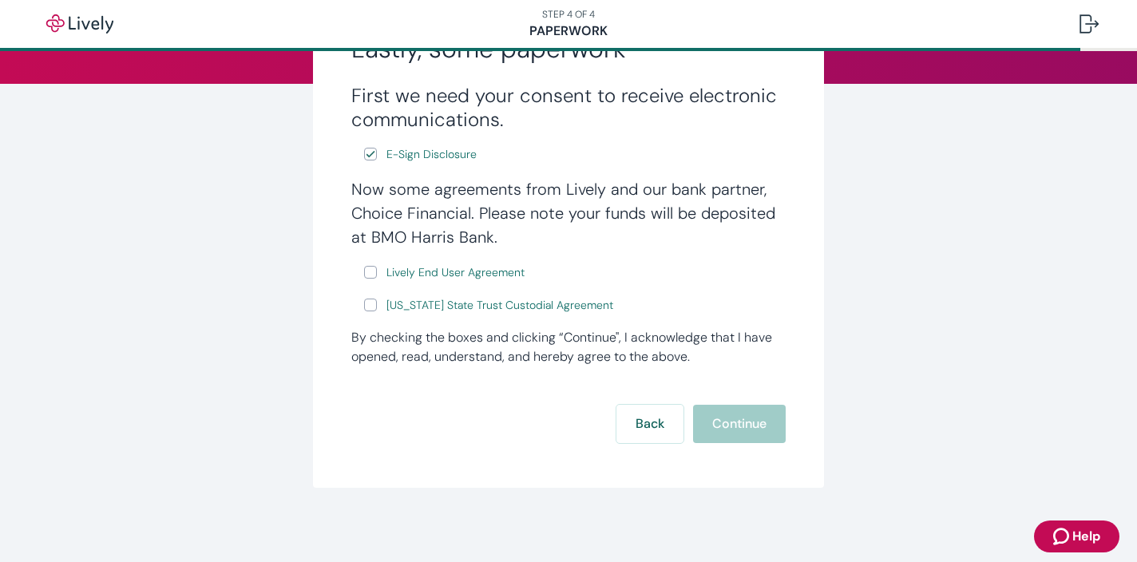
scroll to position [208, 0]
click at [374, 267] on input "Lively End User Agreement" at bounding box center [370, 270] width 13 height 13
checkbox input "true"
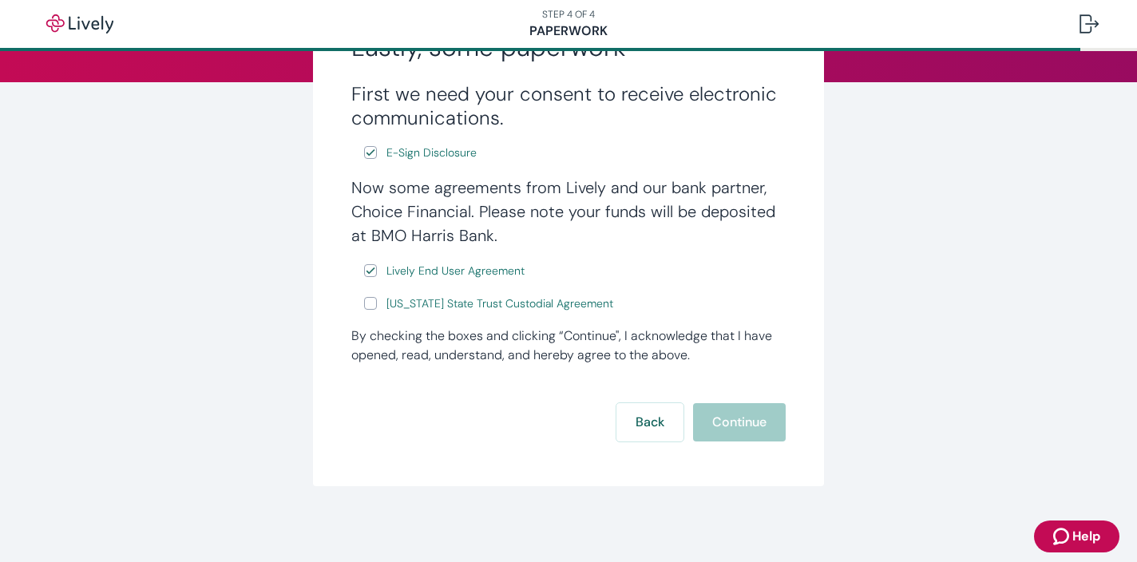
click at [373, 307] on input "Wyoming State Trust Custodial Agreement" at bounding box center [370, 303] width 13 height 13
checkbox input "true"
click at [457, 273] on span "Lively End User Agreement" at bounding box center [455, 271] width 138 height 17
click at [451, 308] on span "Wyoming State Trust Custodial Agreement" at bounding box center [499, 303] width 227 height 17
click at [750, 425] on button "Continue" at bounding box center [739, 422] width 93 height 38
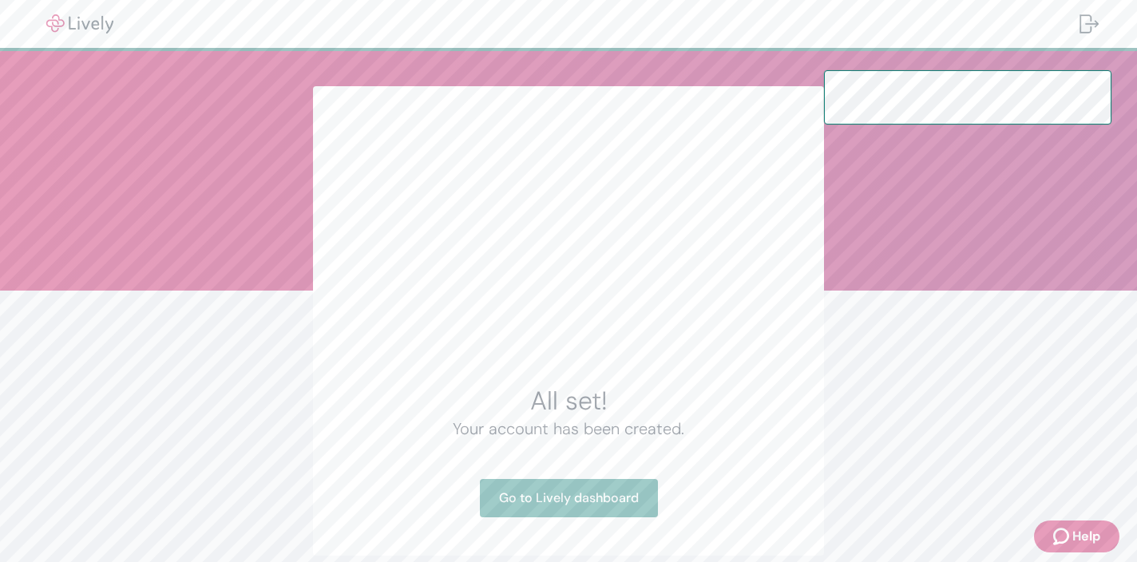
scroll to position [70, 0]
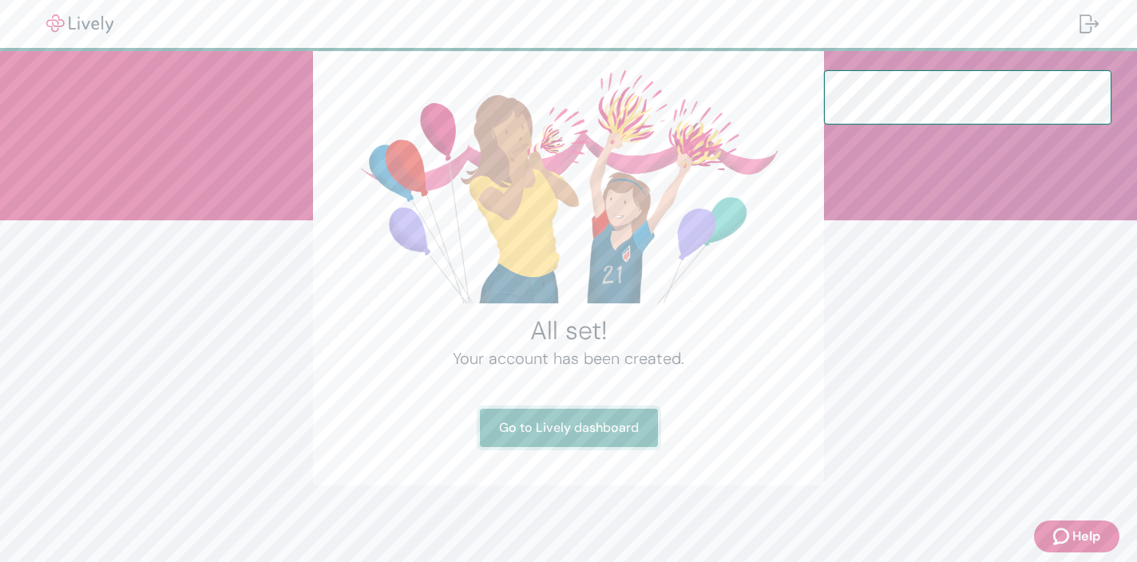
click at [574, 442] on link "Go to Lively dashboard" at bounding box center [569, 428] width 178 height 38
